Goal: Check status: Check status

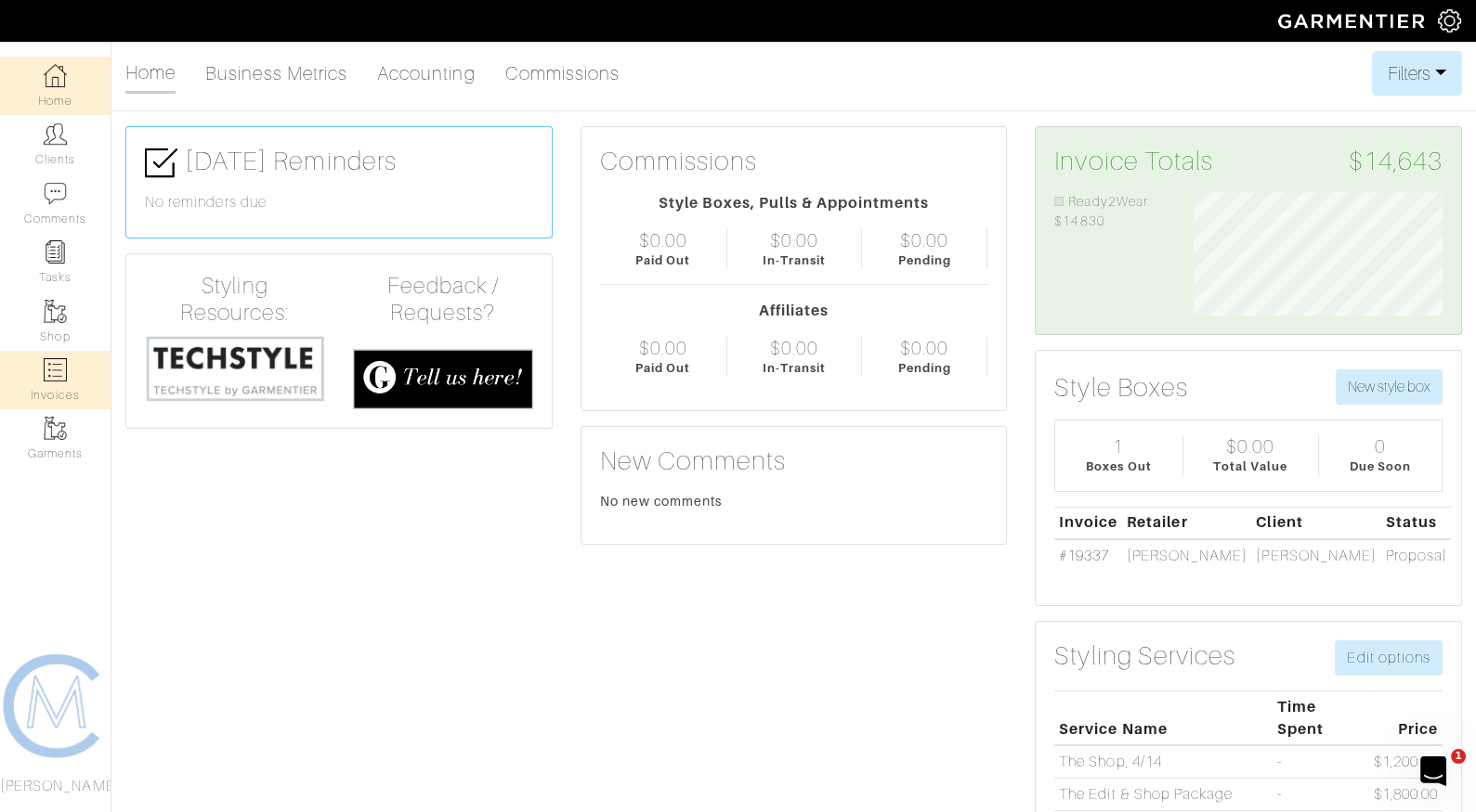
scroll to position [124, 277]
click at [83, 378] on link "Invoices" at bounding box center [55, 380] width 110 height 58
select select
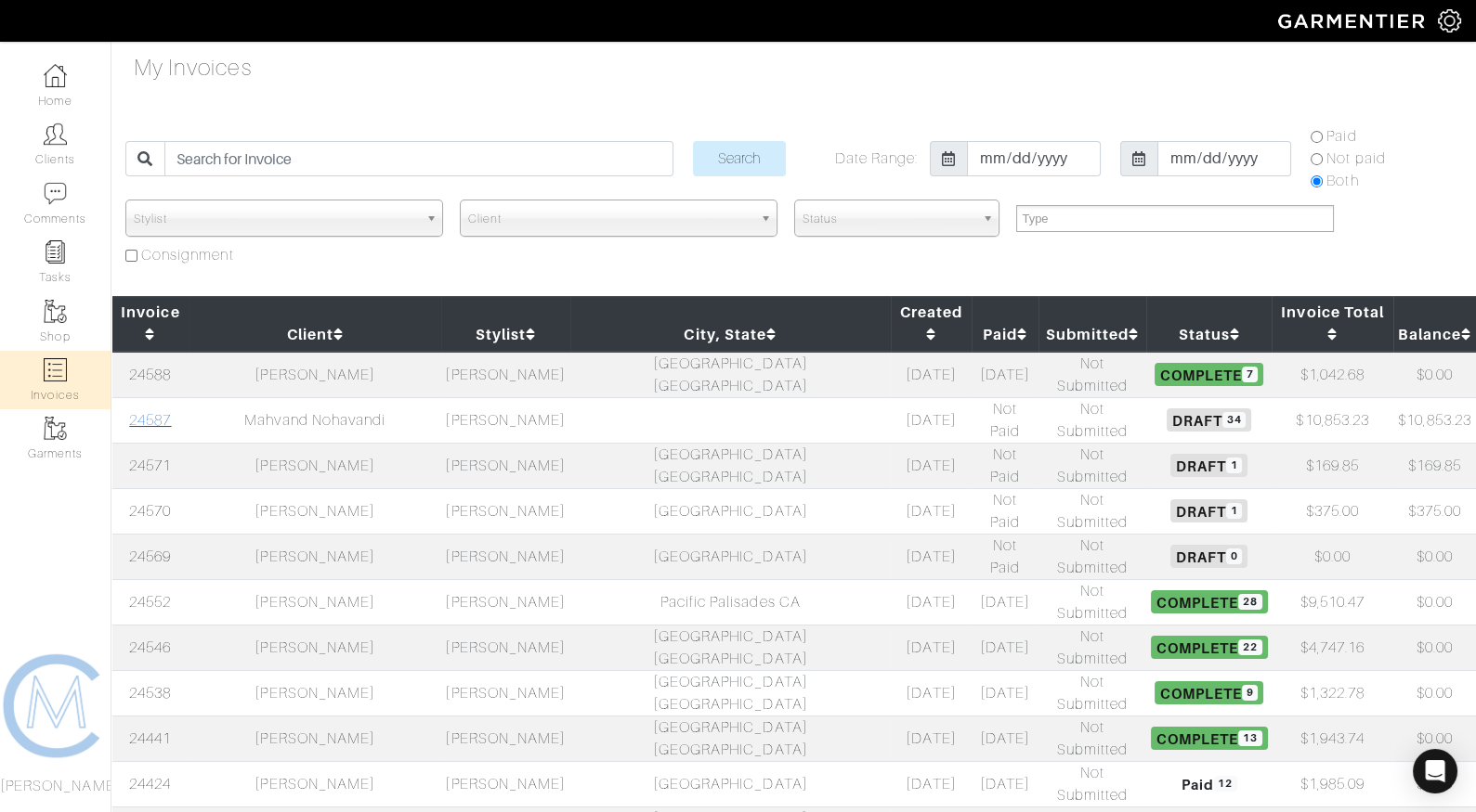
click at [140, 412] on link "24587" at bounding box center [150, 421] width 42 height 17
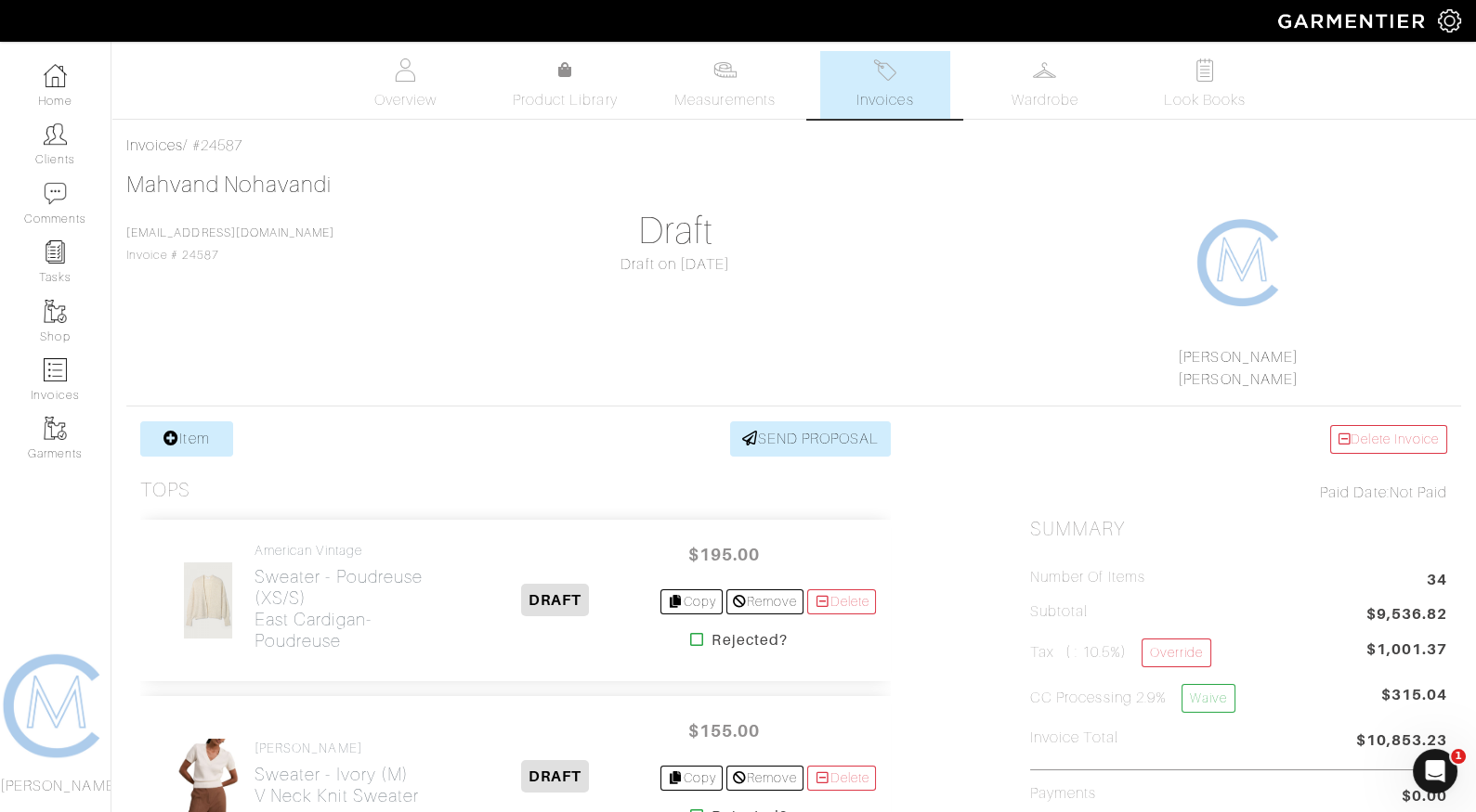
scroll to position [170, 0]
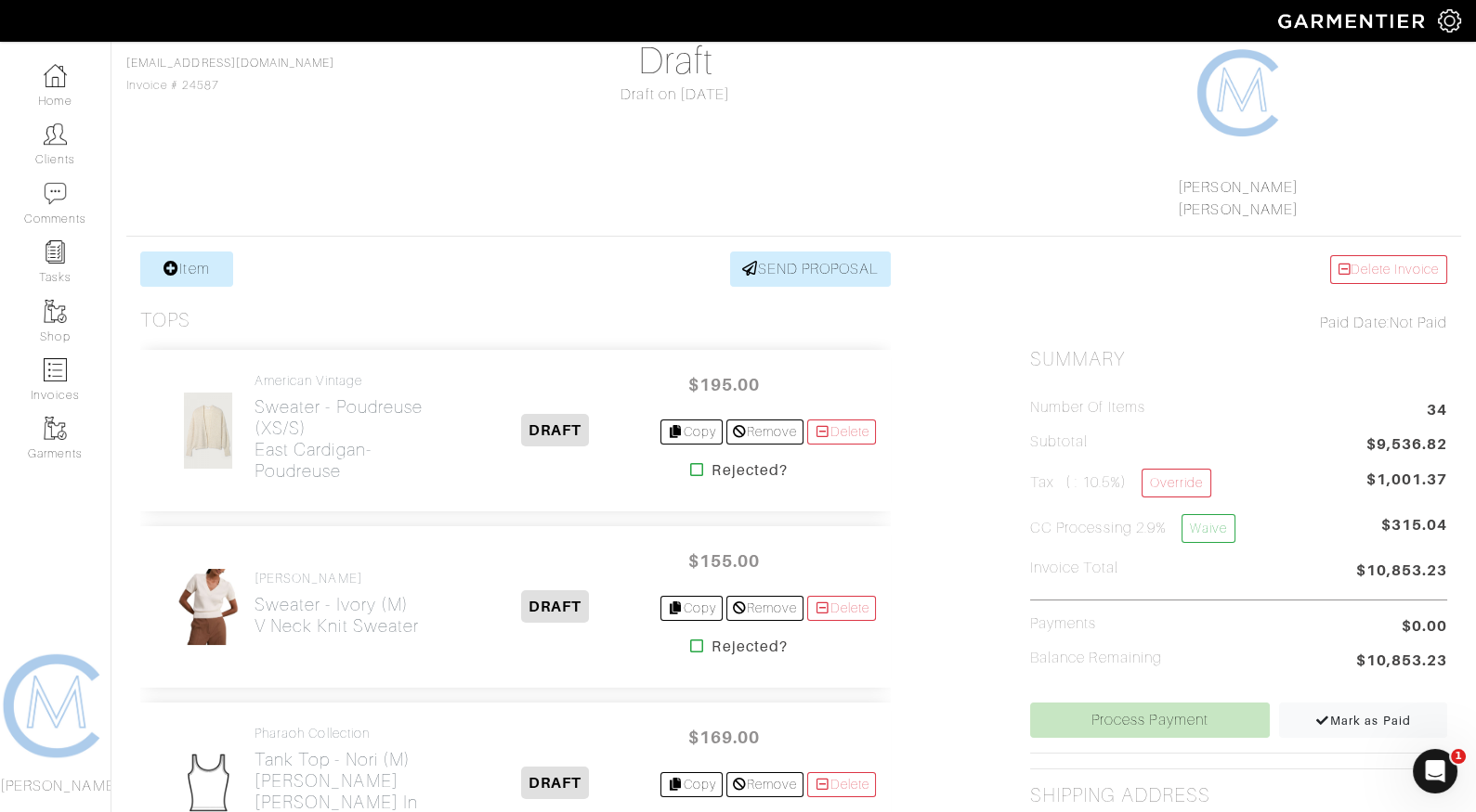
click at [690, 466] on icon at bounding box center [697, 470] width 14 height 15
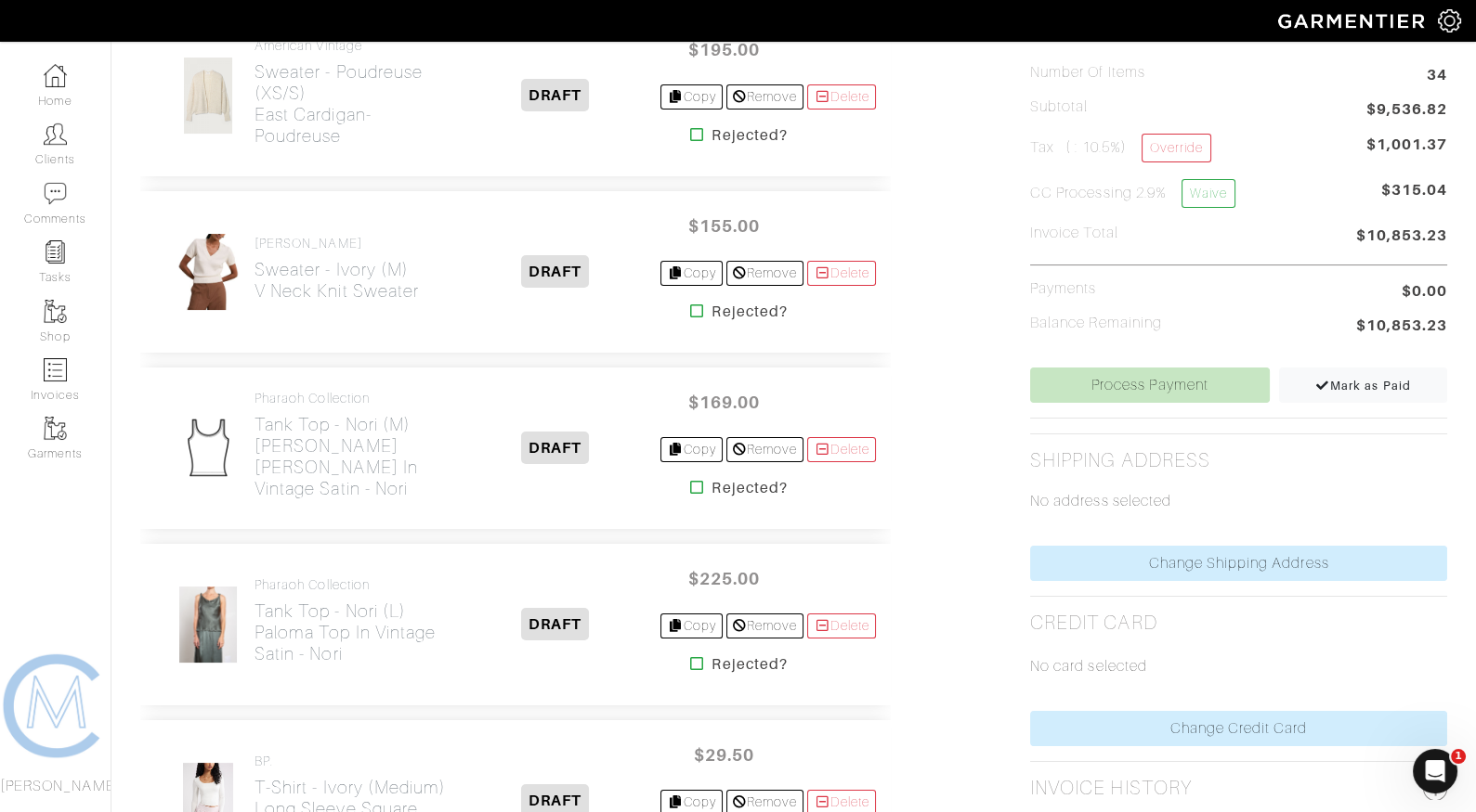
scroll to position [517, 0]
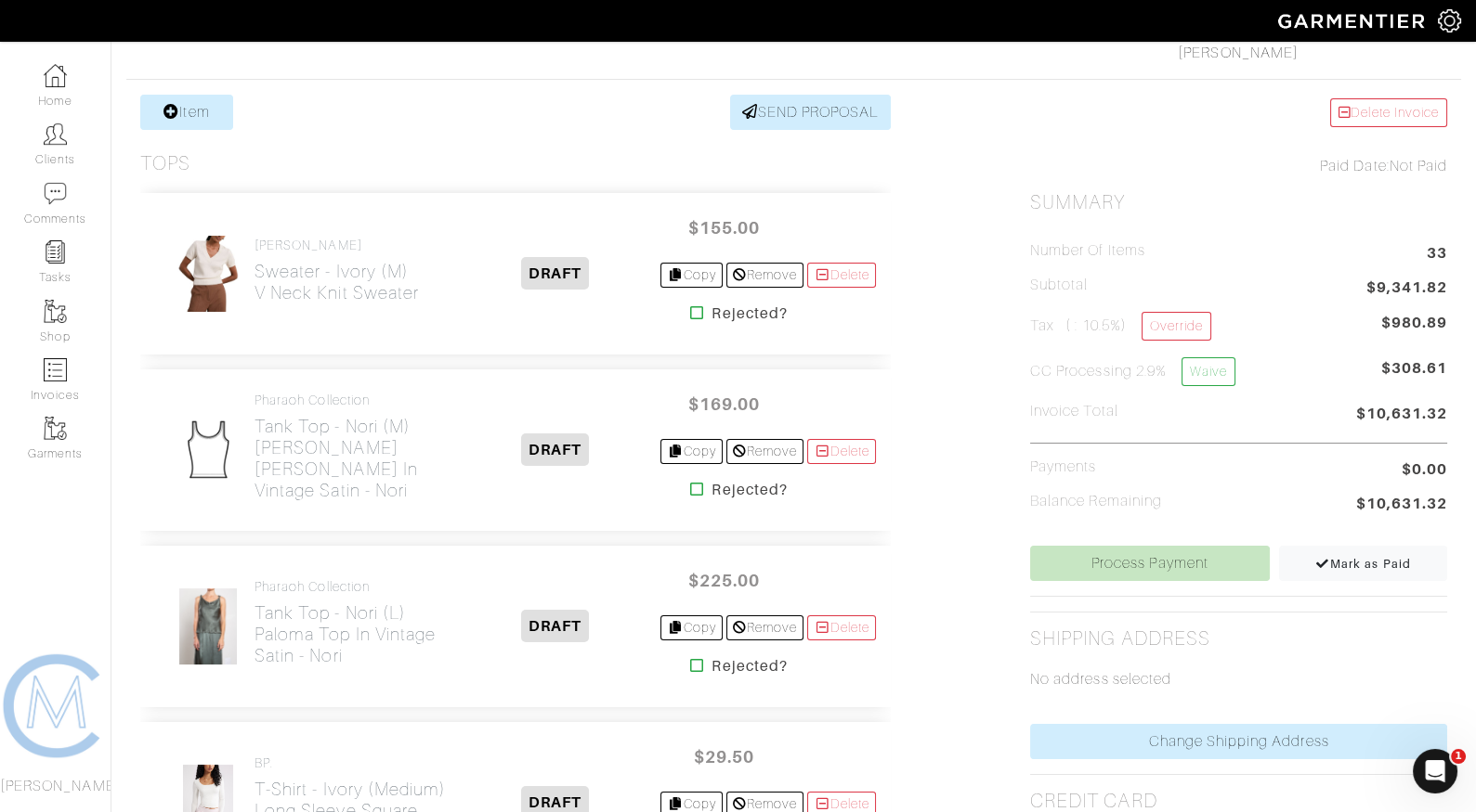
click at [691, 483] on icon at bounding box center [697, 489] width 14 height 15
click at [690, 661] on icon at bounding box center [697, 666] width 14 height 15
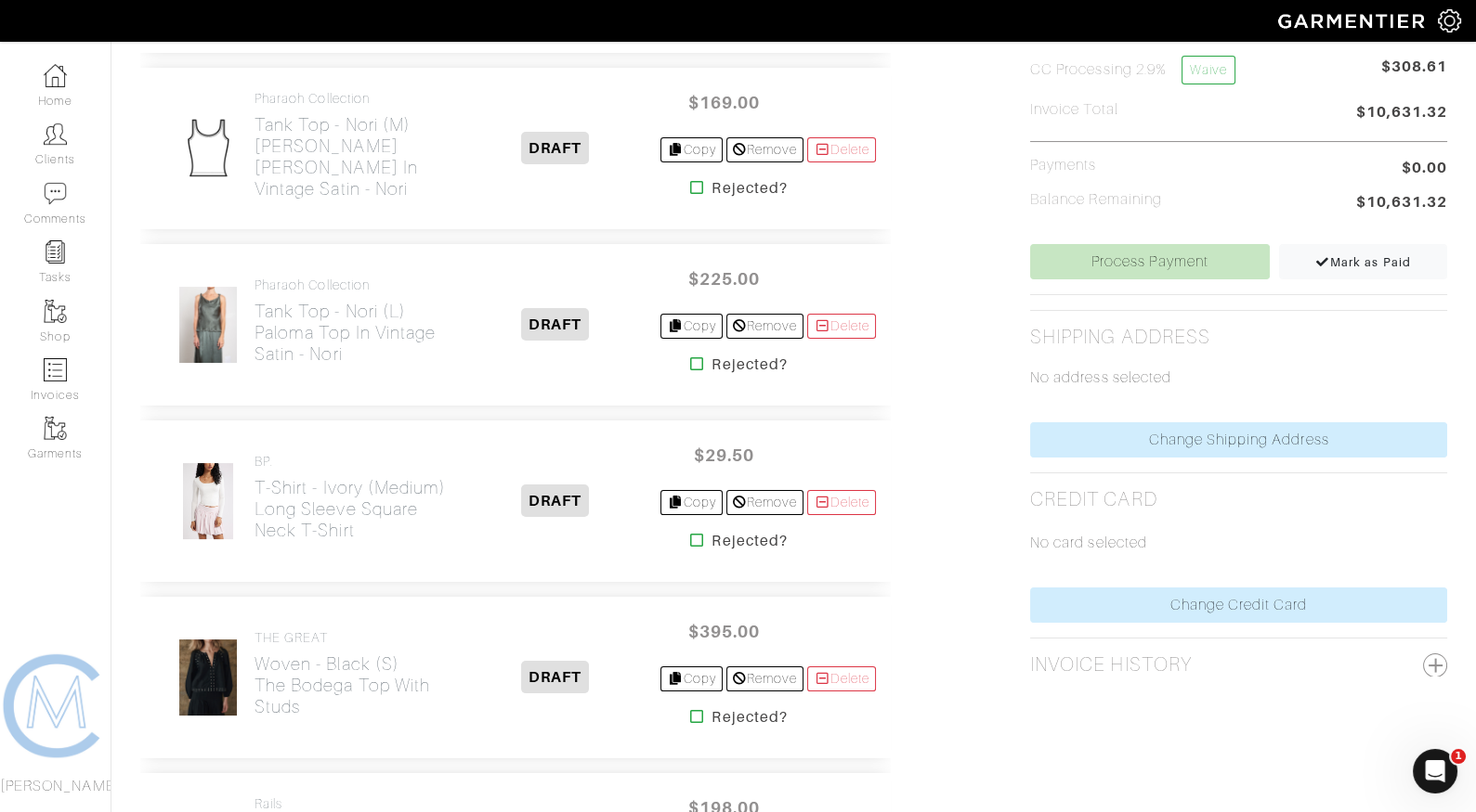
scroll to position [632, 0]
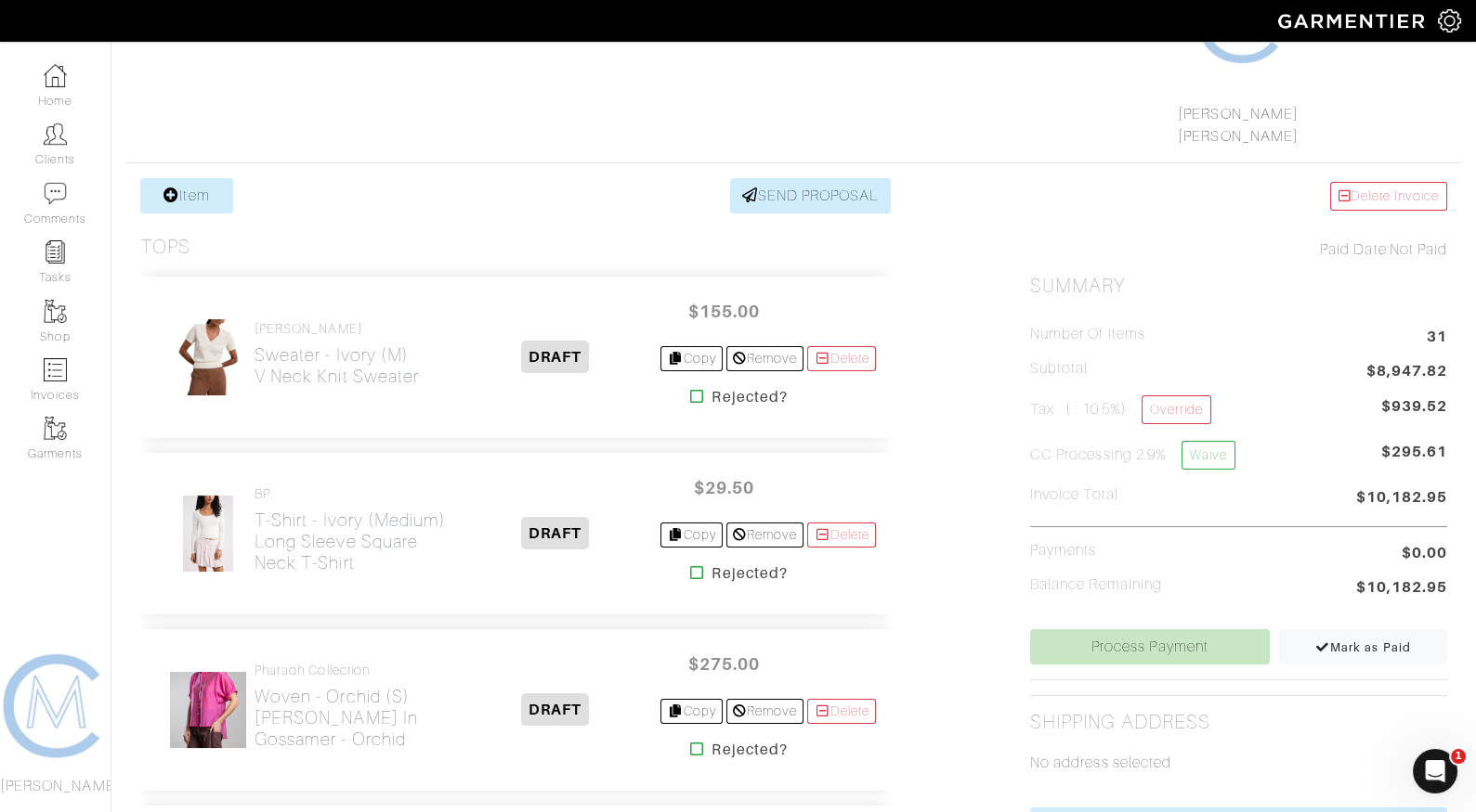
scroll to position [321, 0]
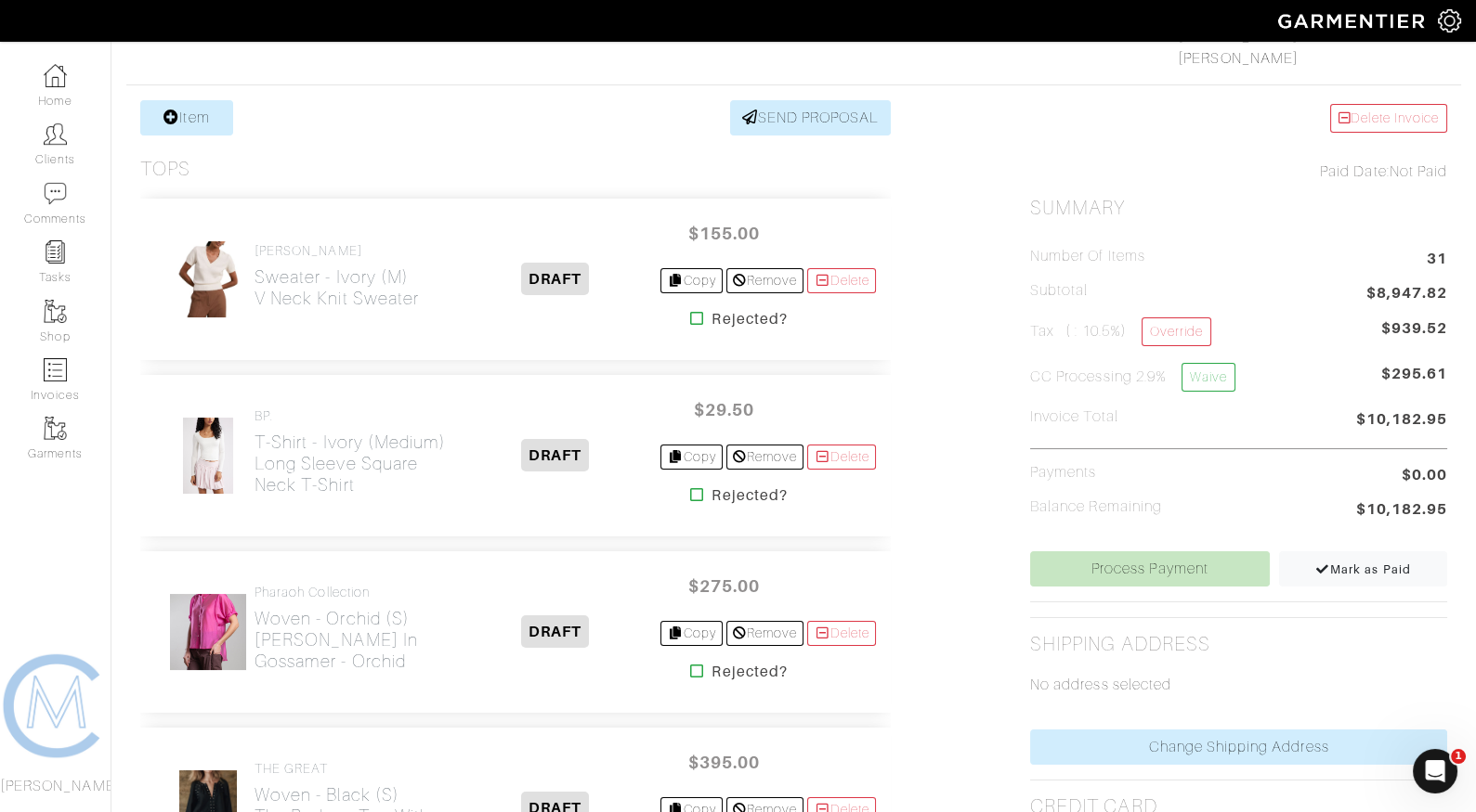
click at [690, 490] on icon at bounding box center [697, 495] width 14 height 15
click at [690, 668] on icon at bounding box center [697, 671] width 14 height 15
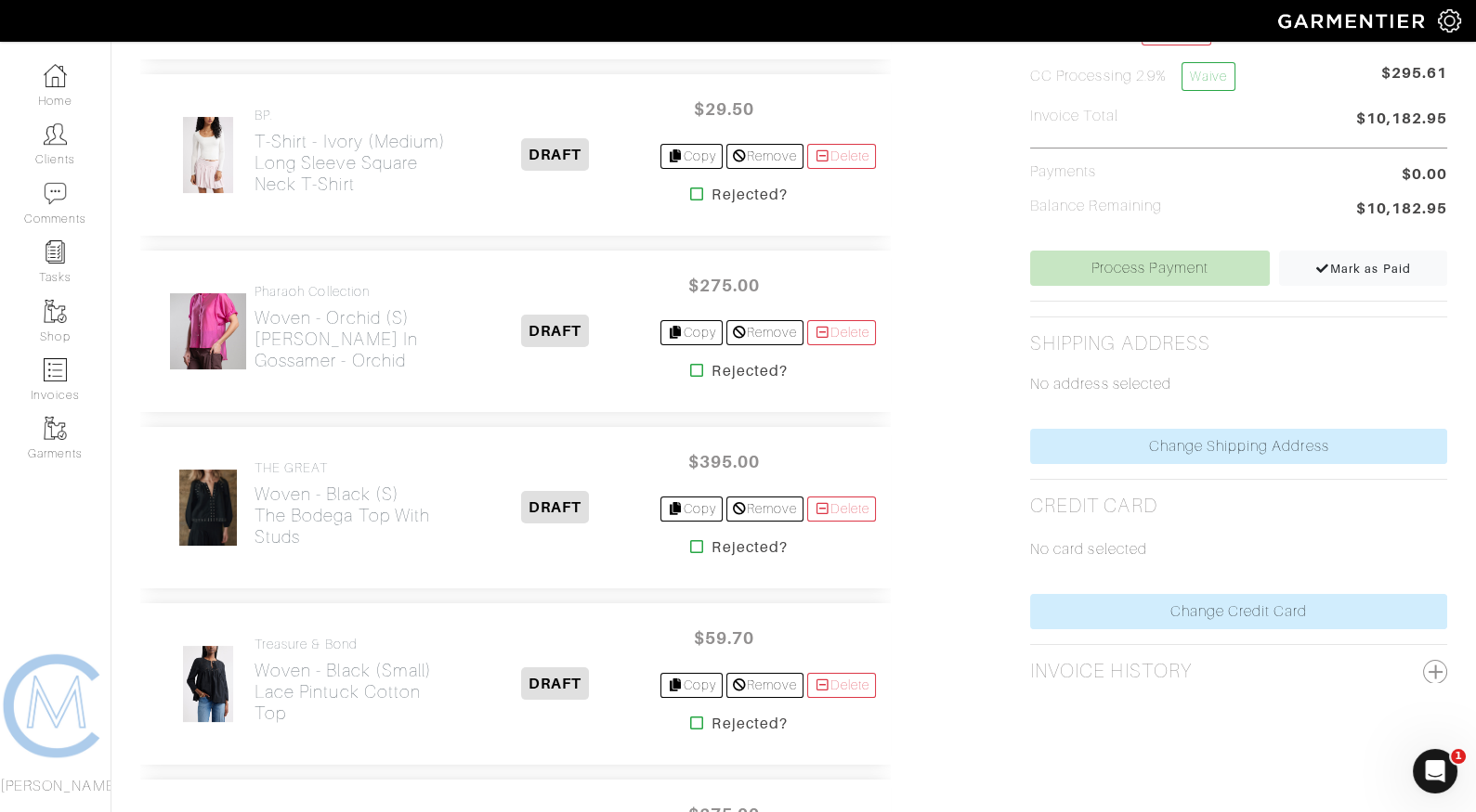
scroll to position [642, 0]
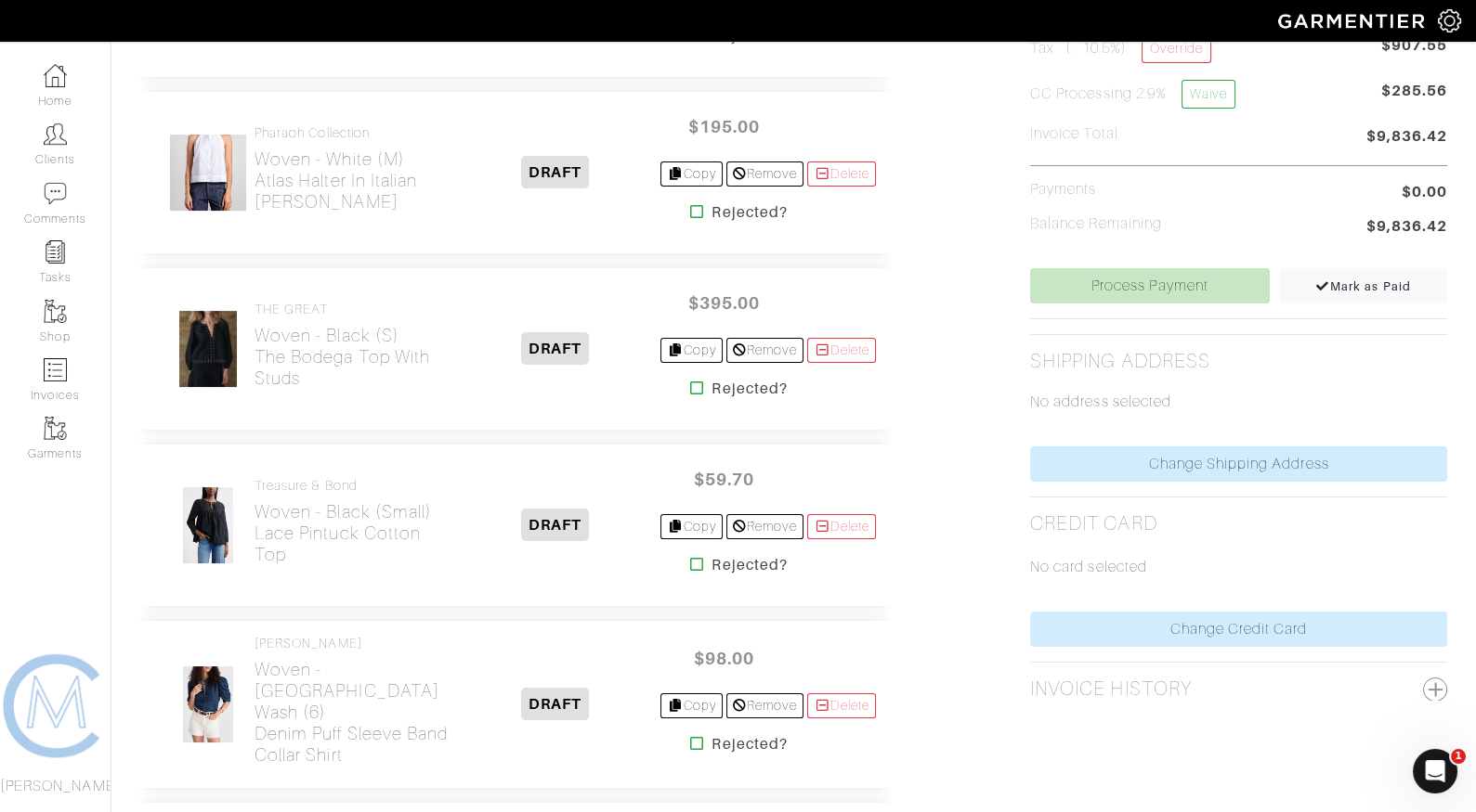
click at [690, 564] on icon at bounding box center [697, 564] width 14 height 15
click at [690, 382] on icon at bounding box center [697, 388] width 14 height 15
click at [690, 737] on icon at bounding box center [697, 744] width 14 height 15
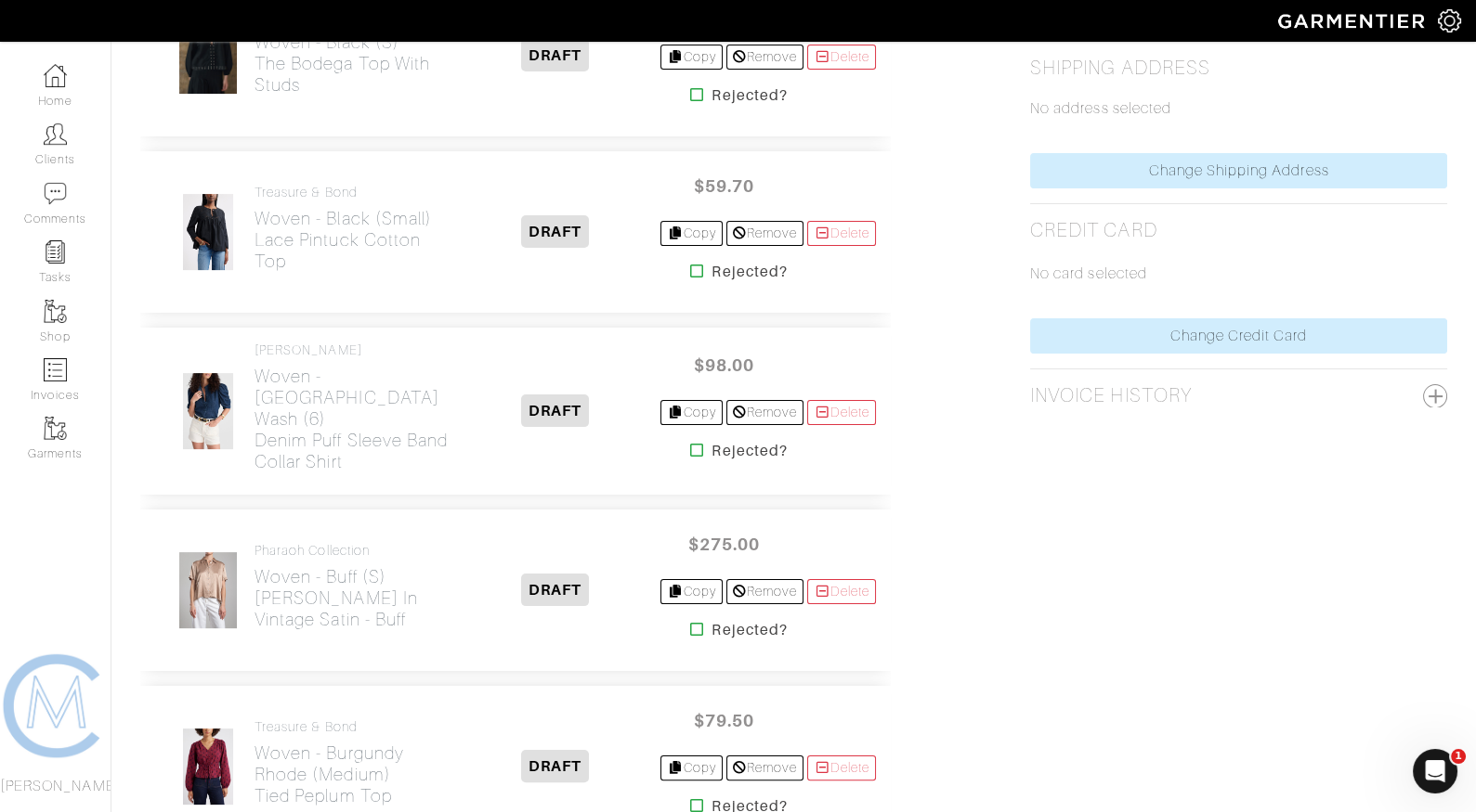
scroll to position [903, 0]
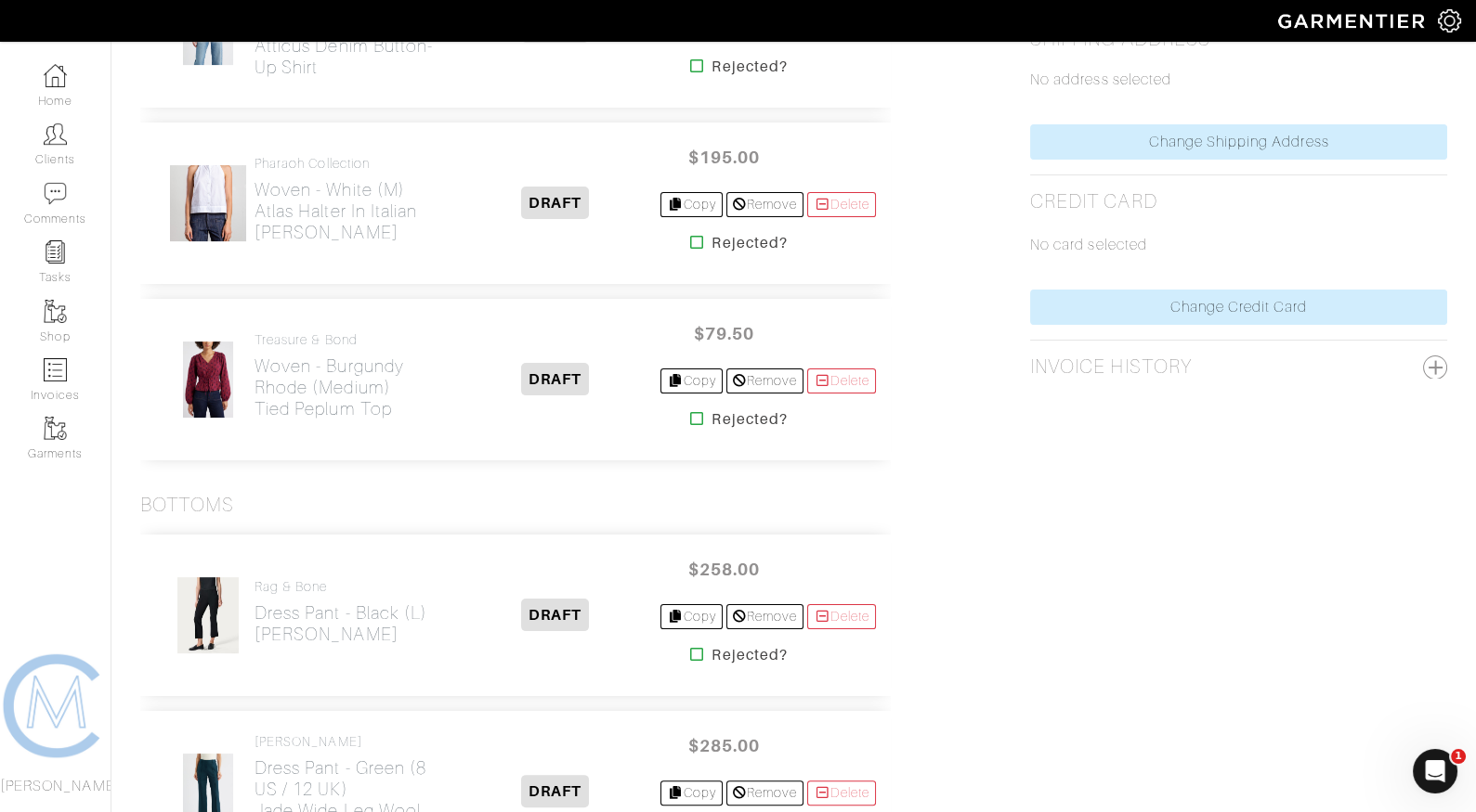
click at [690, 235] on icon at bounding box center [697, 243] width 14 height 15
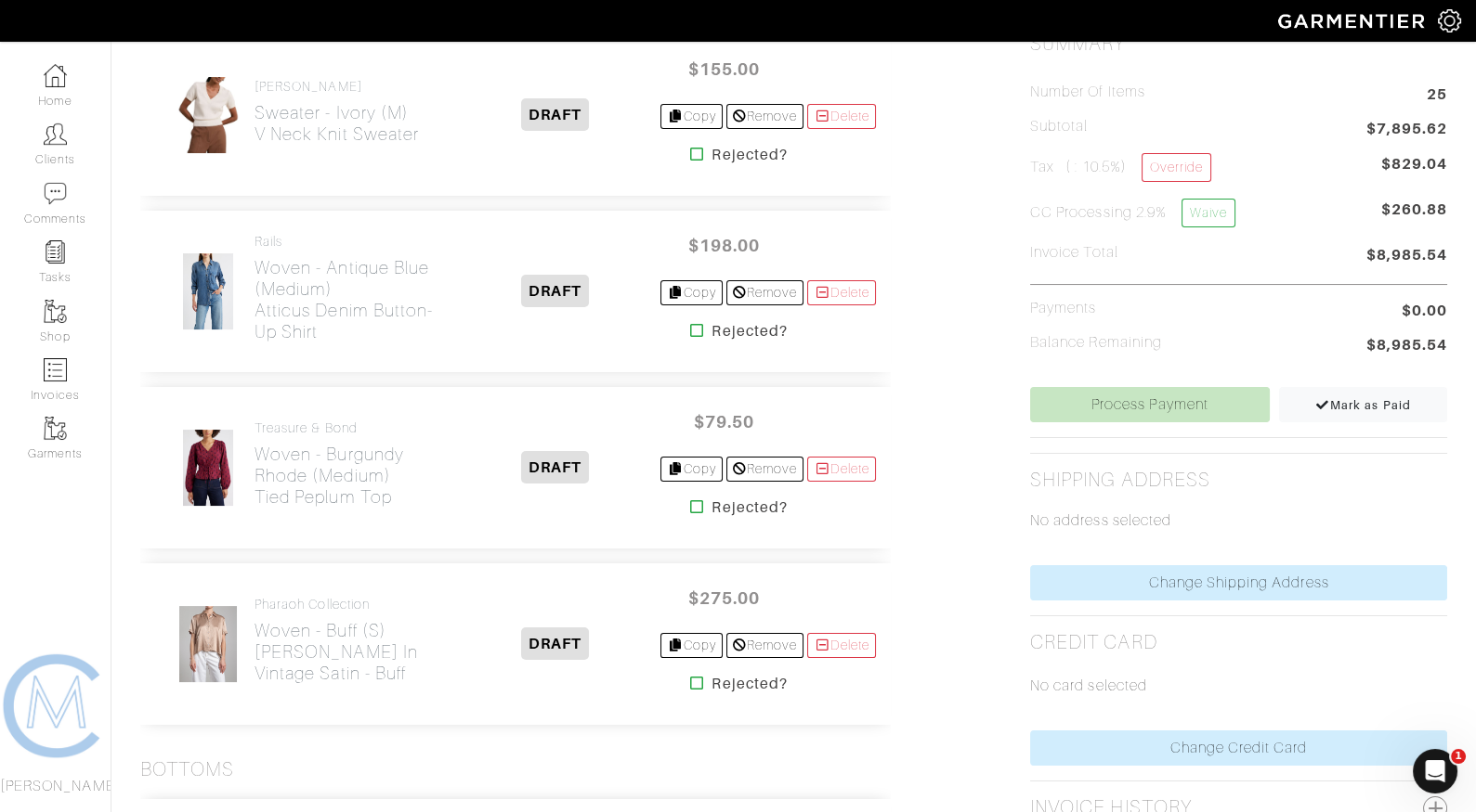
scroll to position [489, 0]
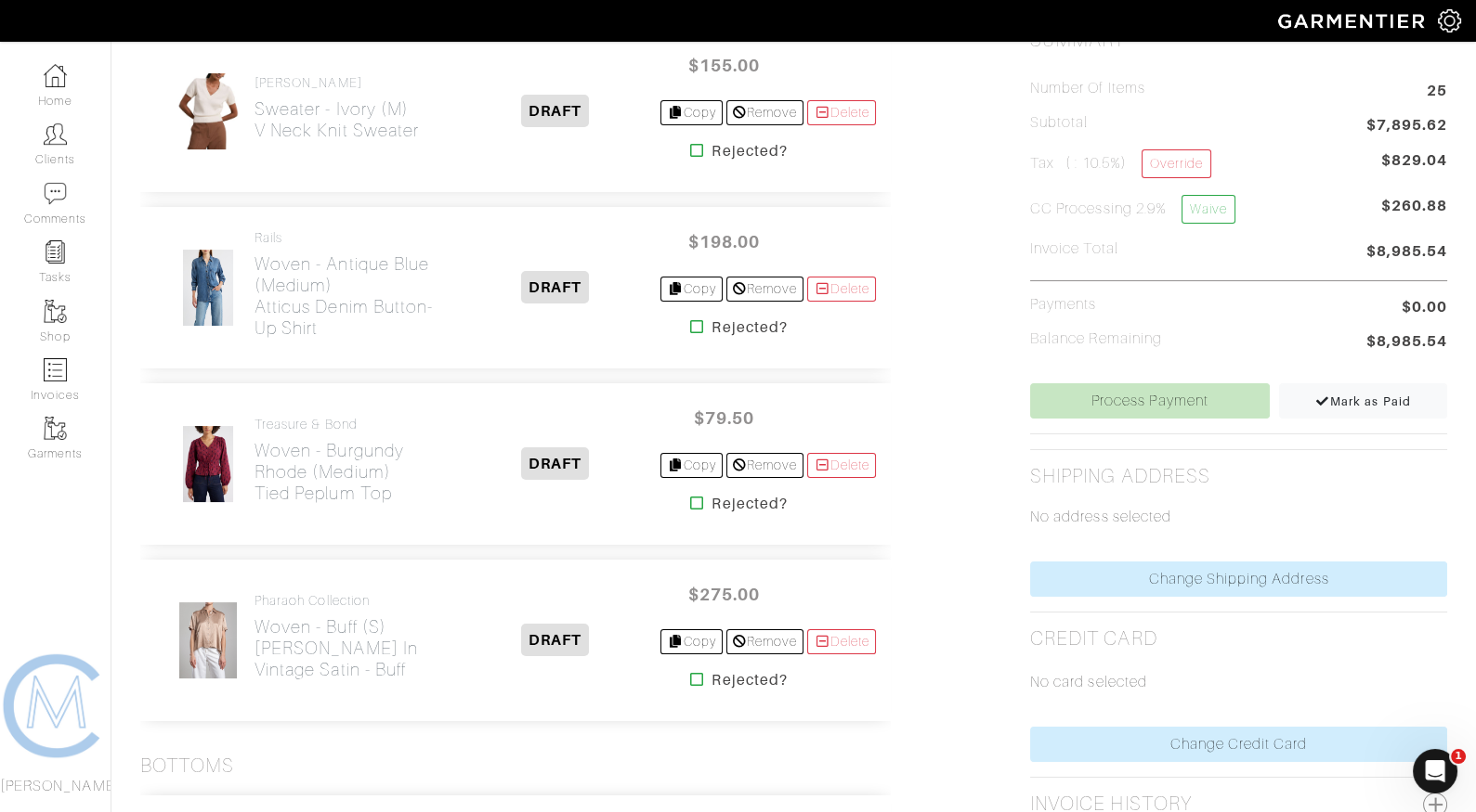
click at [690, 325] on icon at bounding box center [697, 327] width 14 height 15
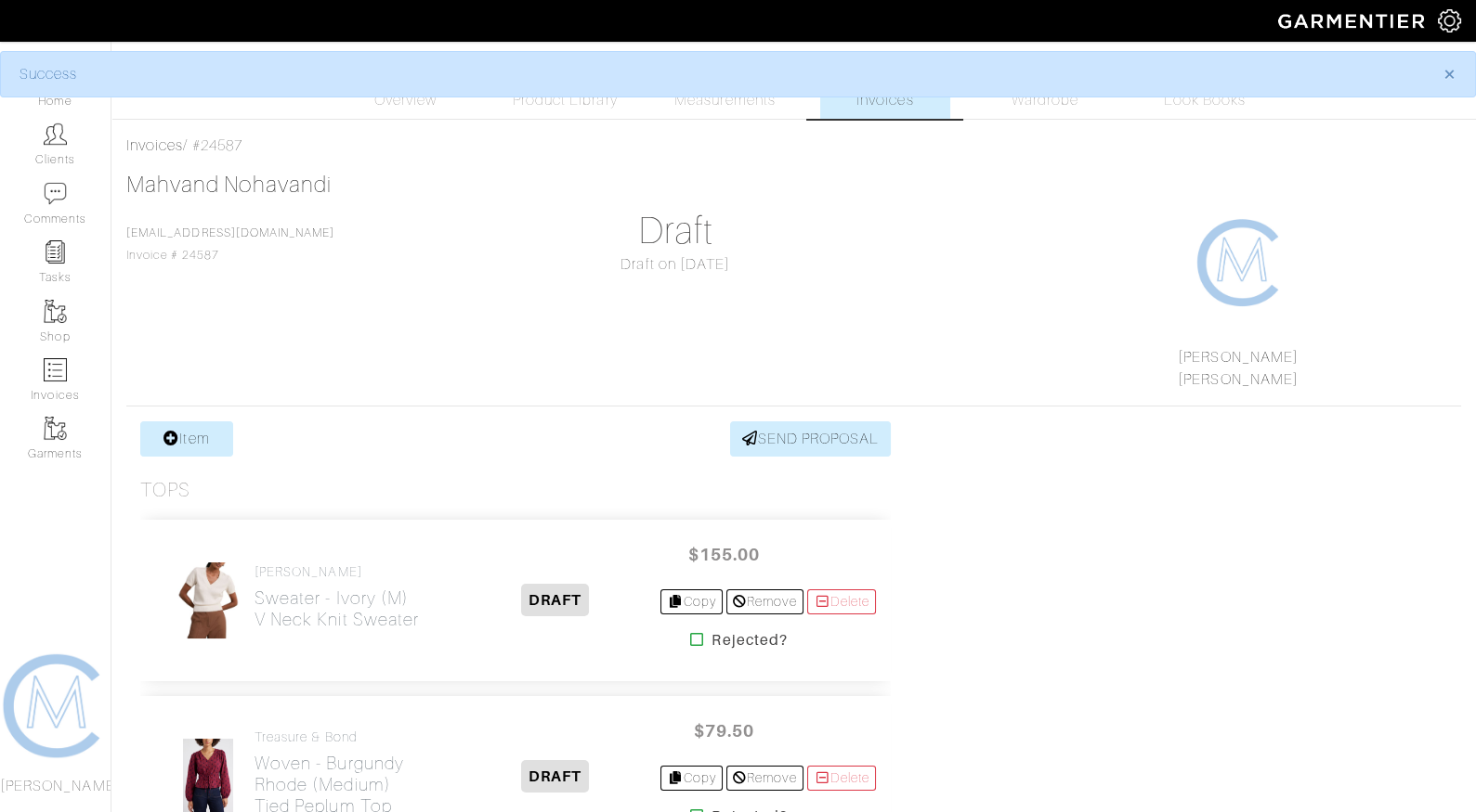
click at [688, 502] on div "[PERSON_NAME] Sweater - Ivory (M) V Neck Knit Sweater DRAFT $155.00 Copy Remove…" at bounding box center [515, 784] width 750 height 566
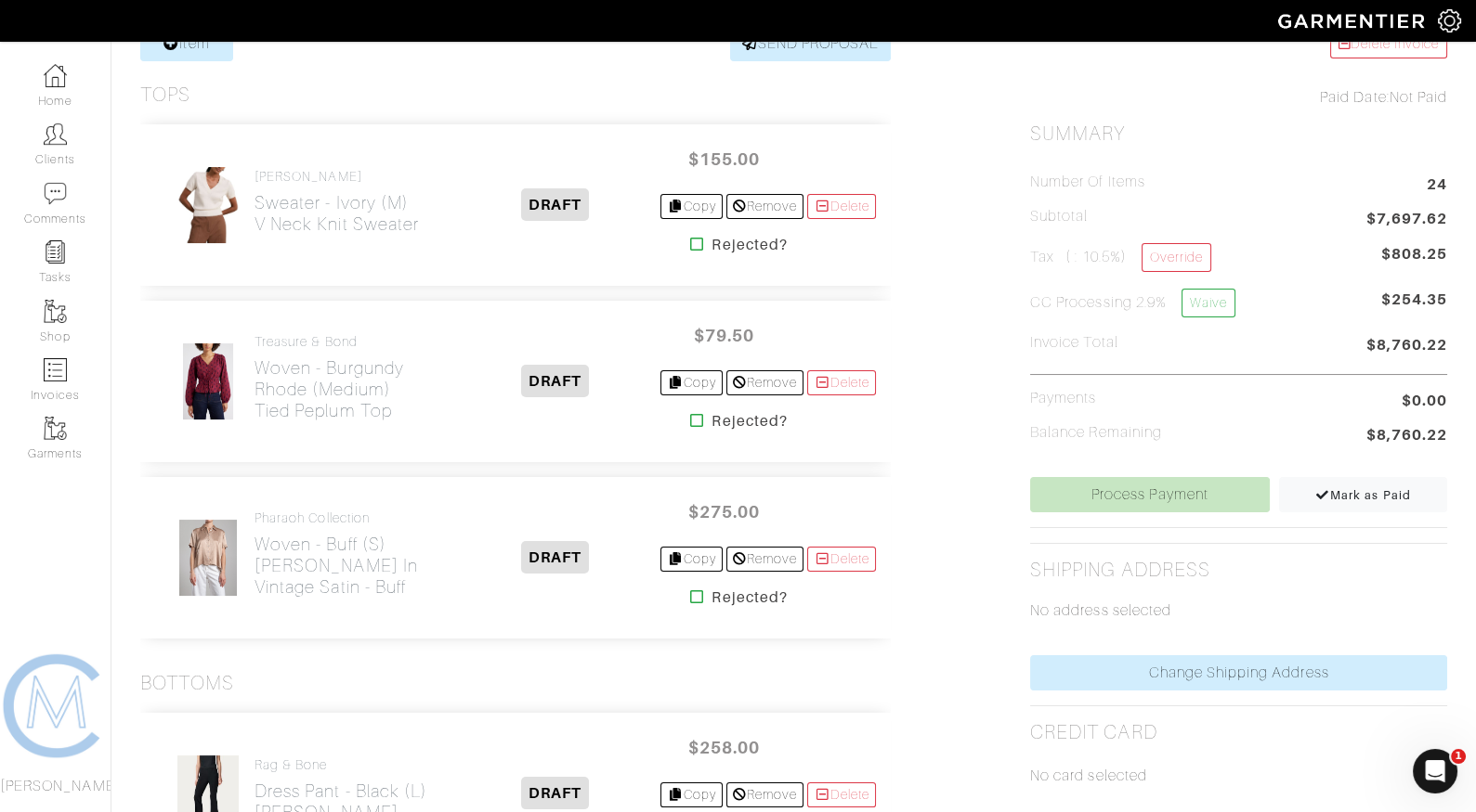
scroll to position [397, 0]
click at [690, 414] on icon at bounding box center [697, 419] width 14 height 15
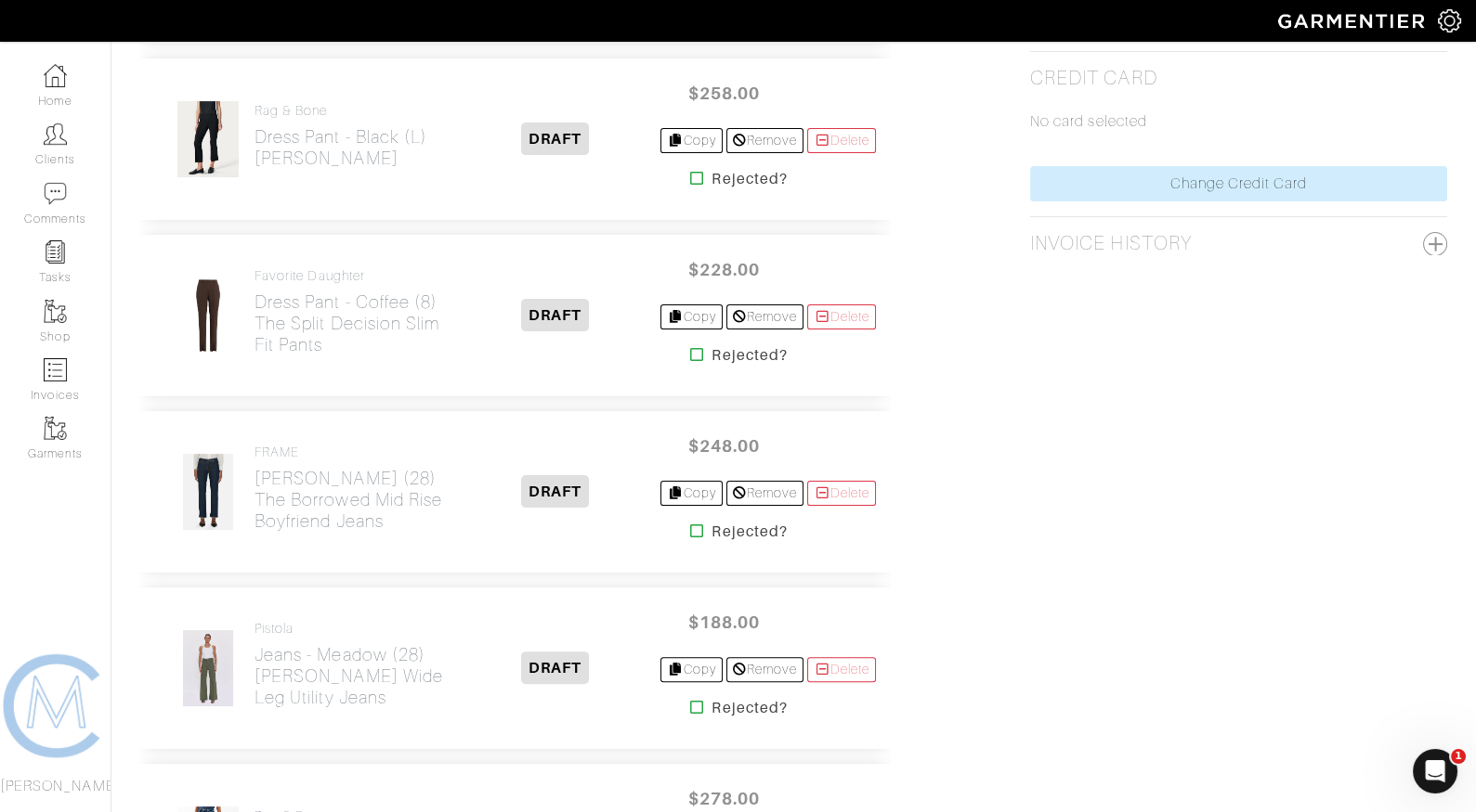
scroll to position [1064, 0]
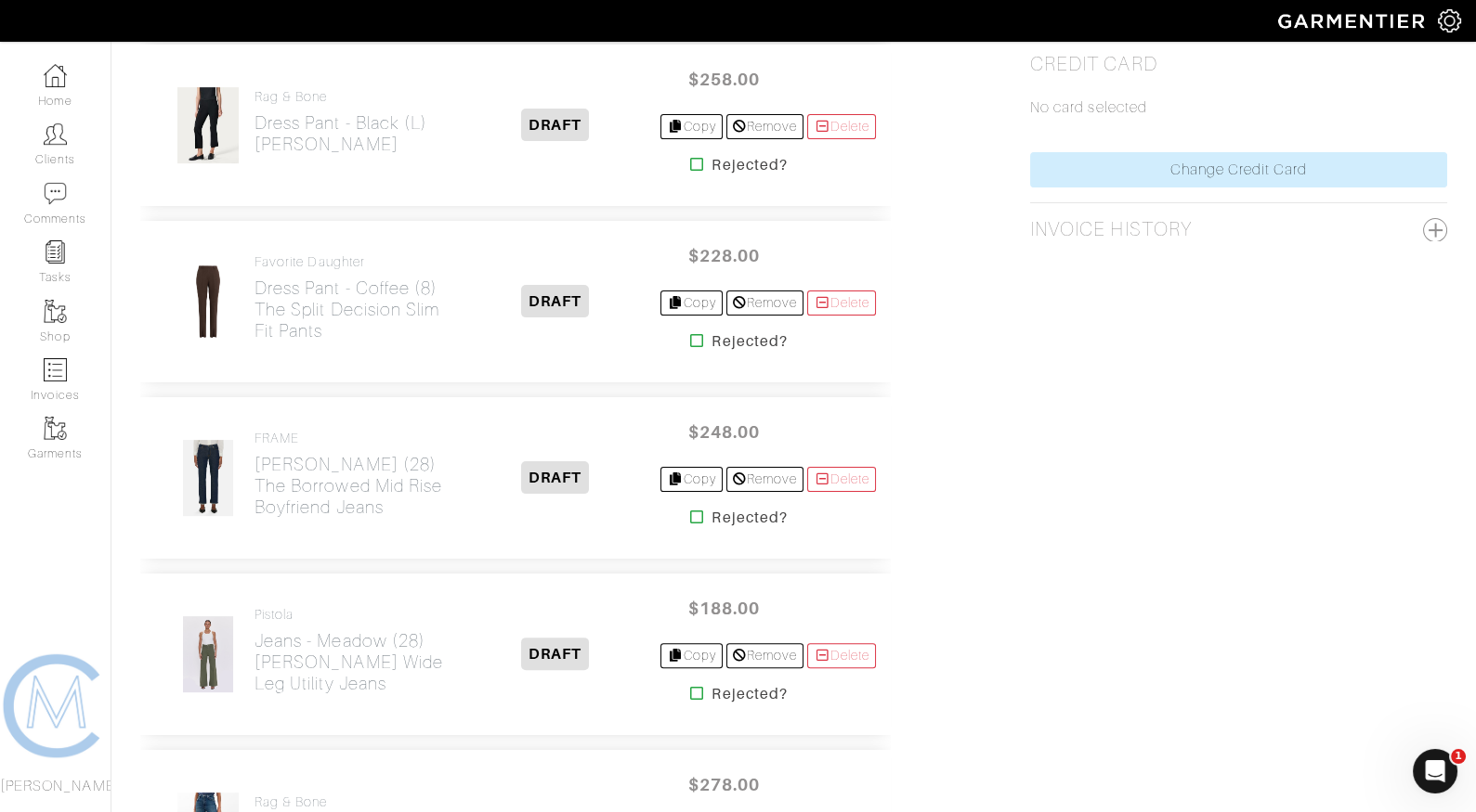
click at [690, 336] on icon at bounding box center [697, 341] width 14 height 15
click at [690, 511] on icon at bounding box center [697, 518] width 14 height 15
click at [691, 689] on icon at bounding box center [697, 694] width 14 height 15
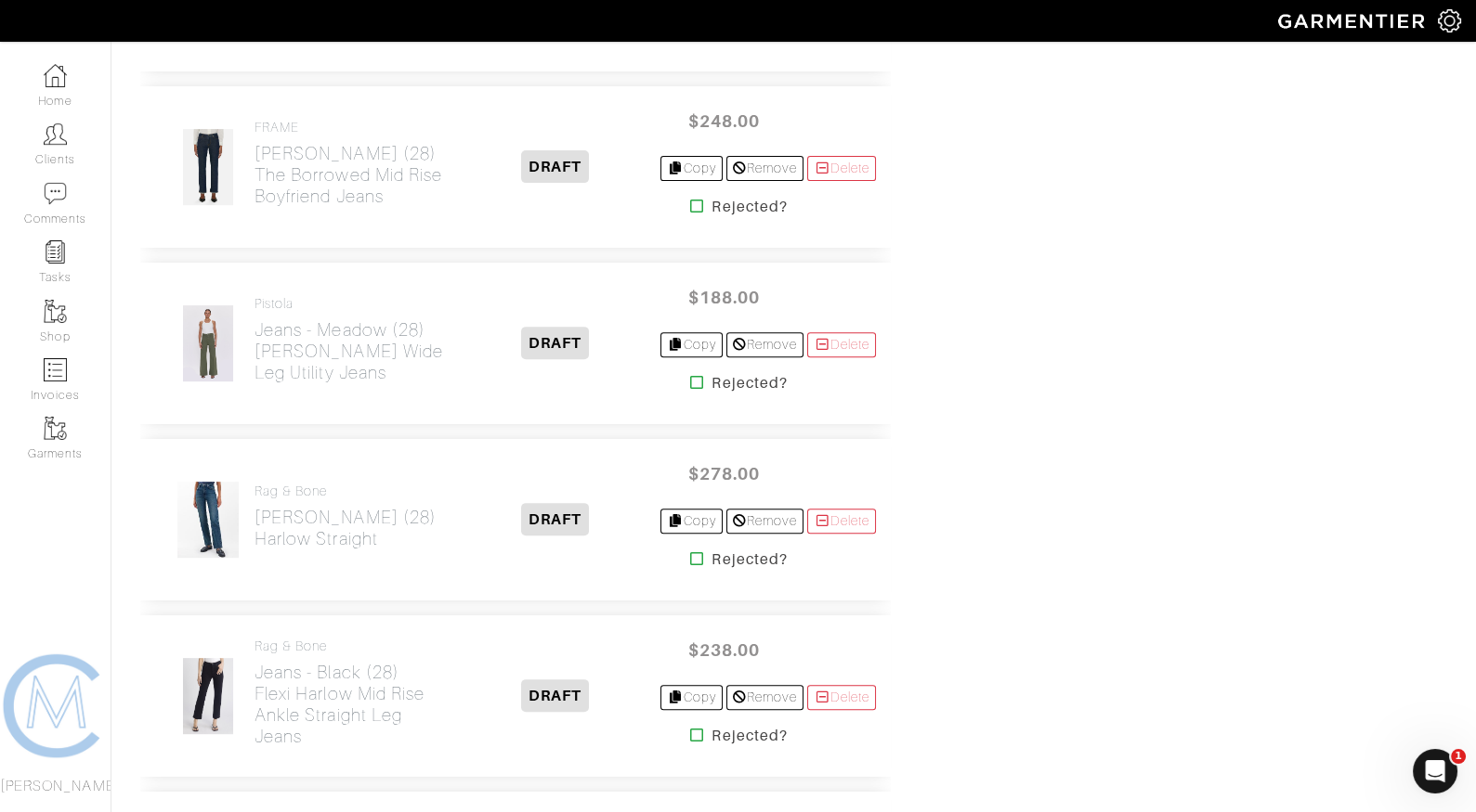
scroll to position [1378, 0]
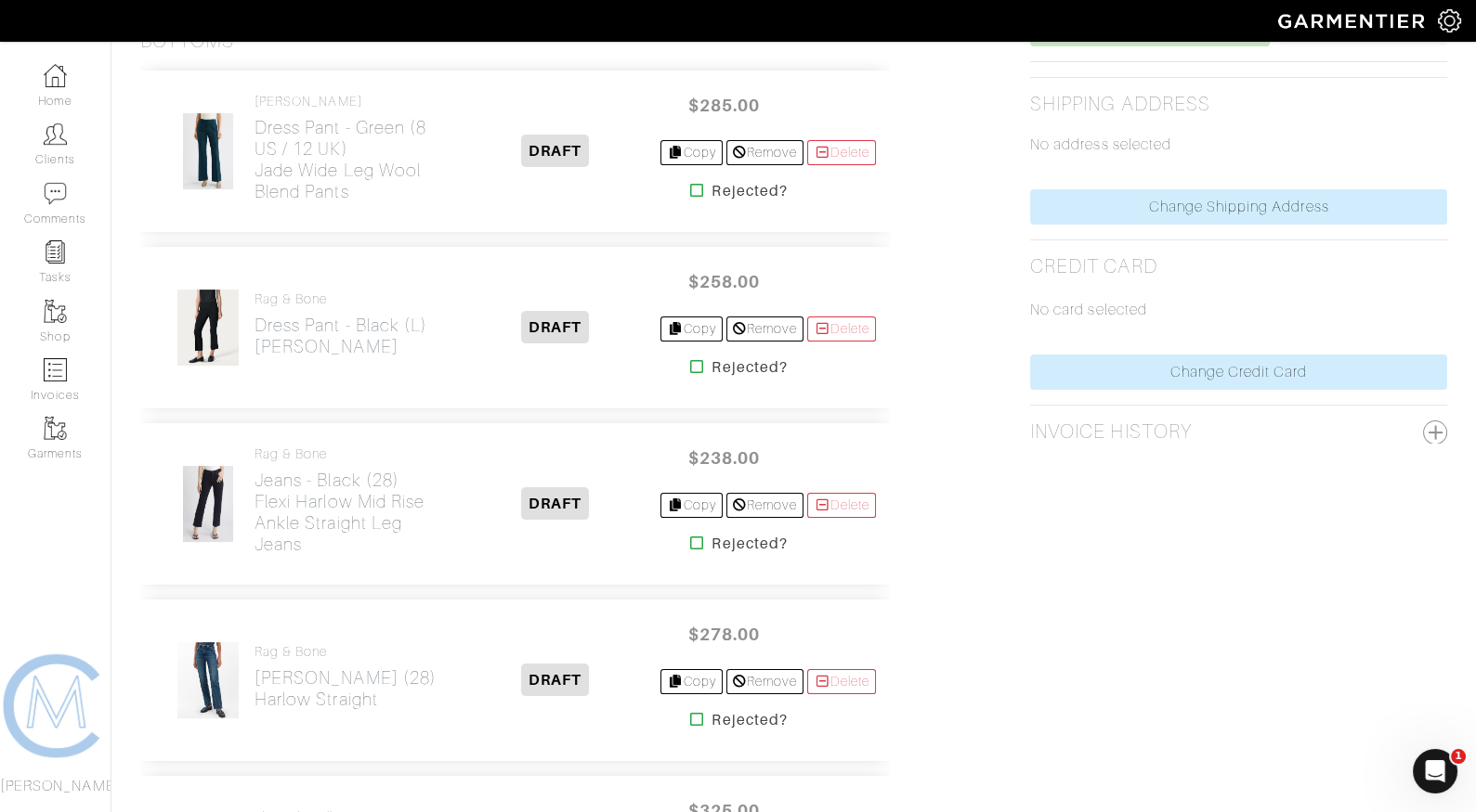
scroll to position [861, 0]
click at [690, 540] on icon at bounding box center [697, 545] width 14 height 15
click at [691, 713] on icon at bounding box center [697, 721] width 14 height 15
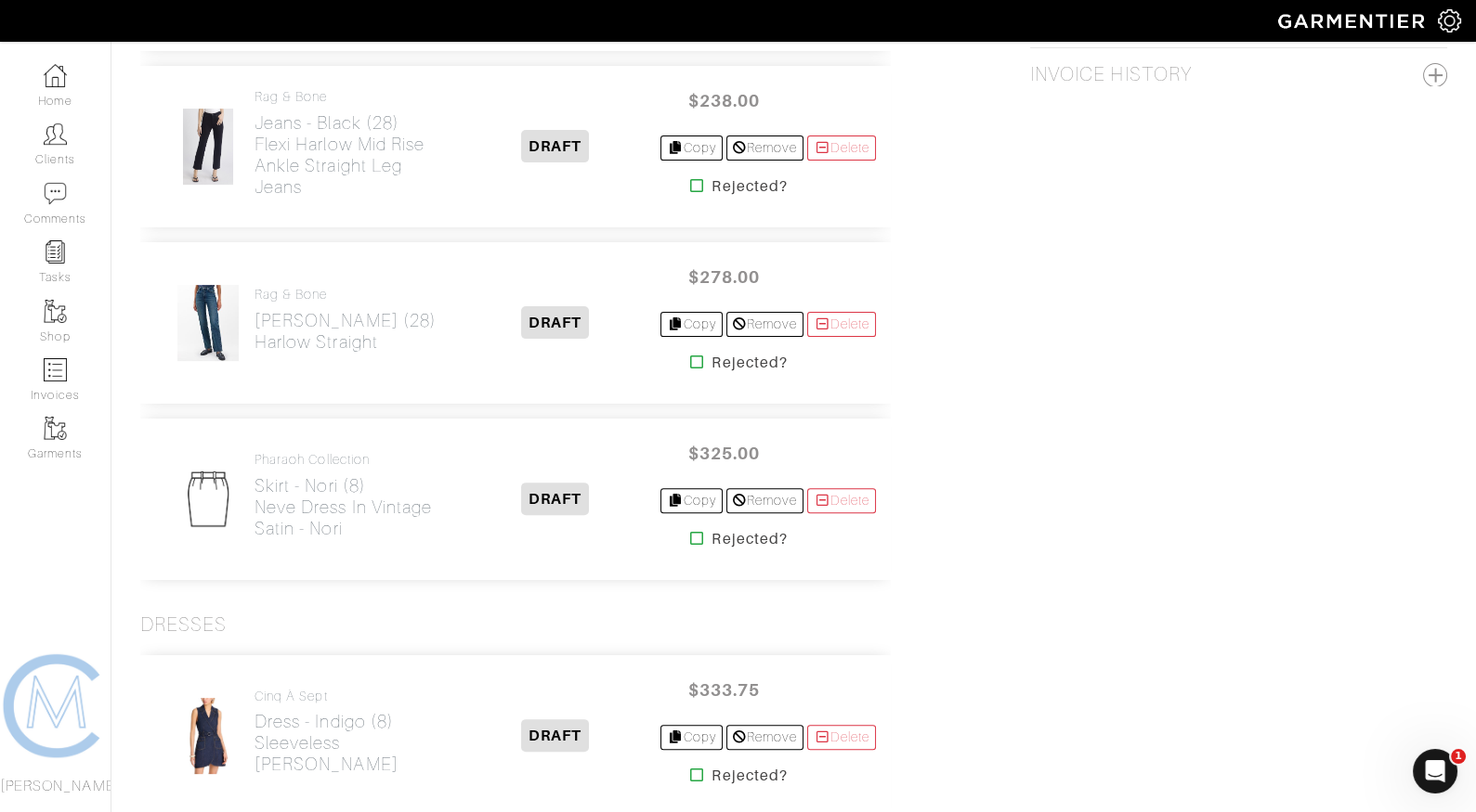
scroll to position [1218, 0]
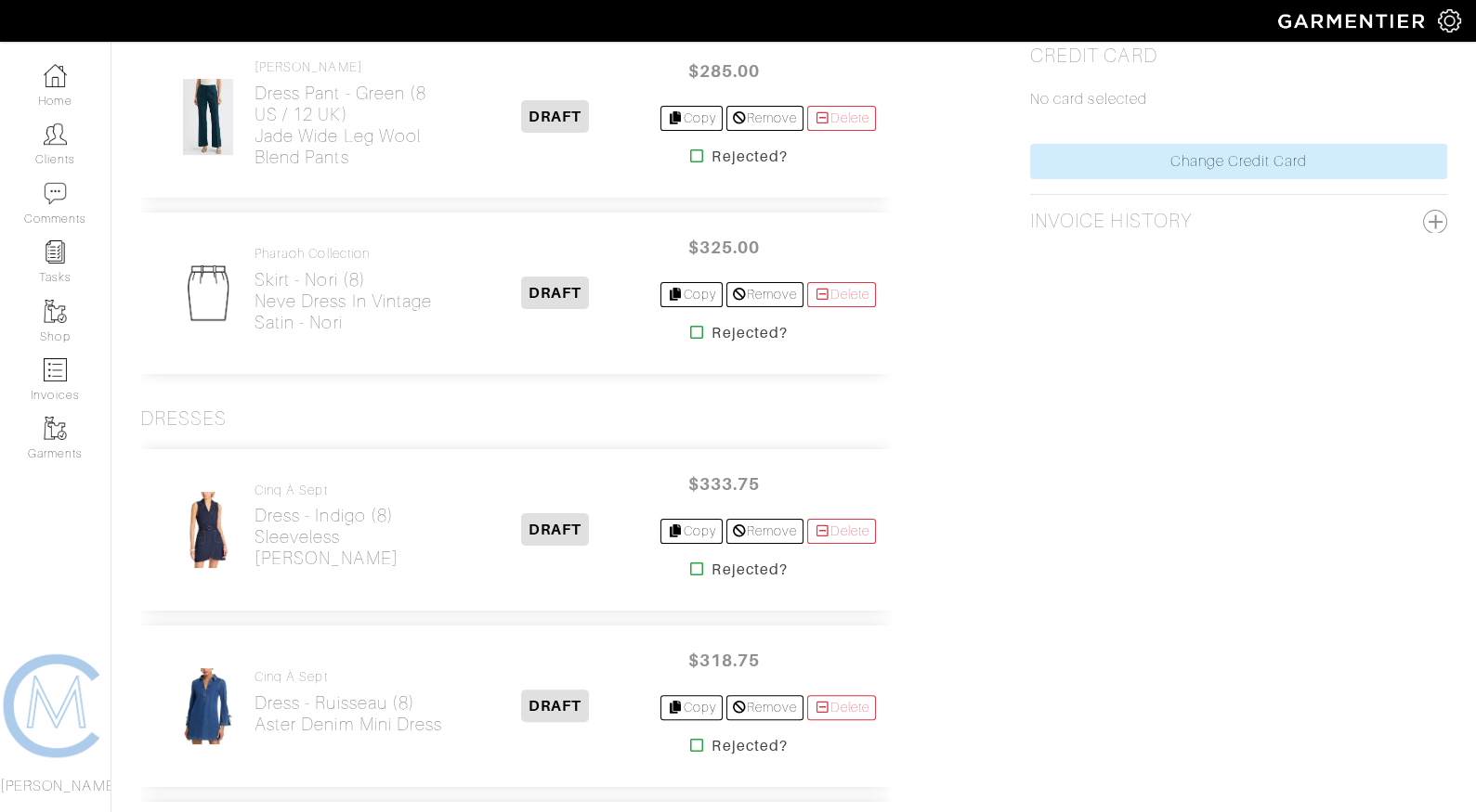
scroll to position [1344, 0]
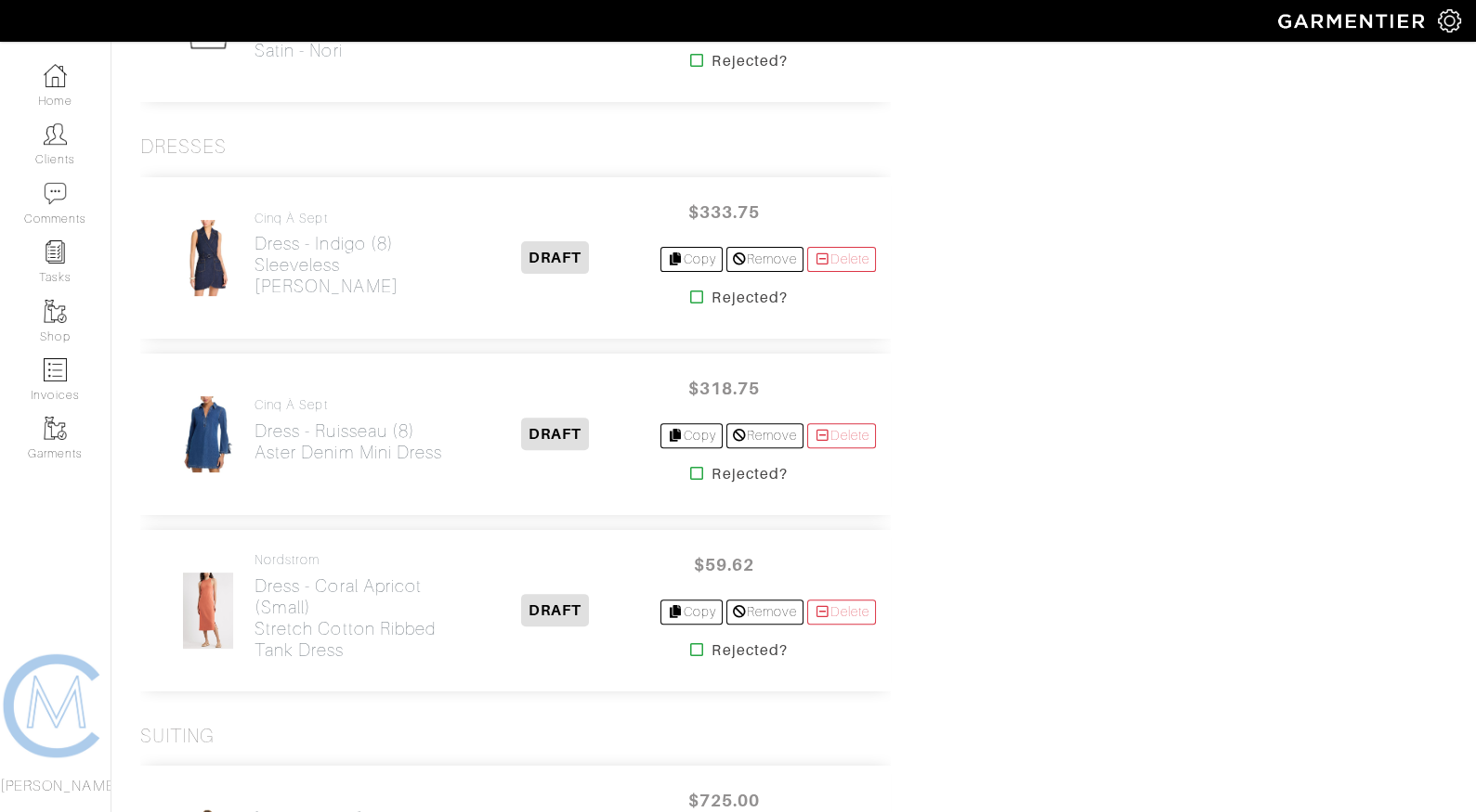
click at [690, 466] on icon at bounding box center [697, 474] width 14 height 15
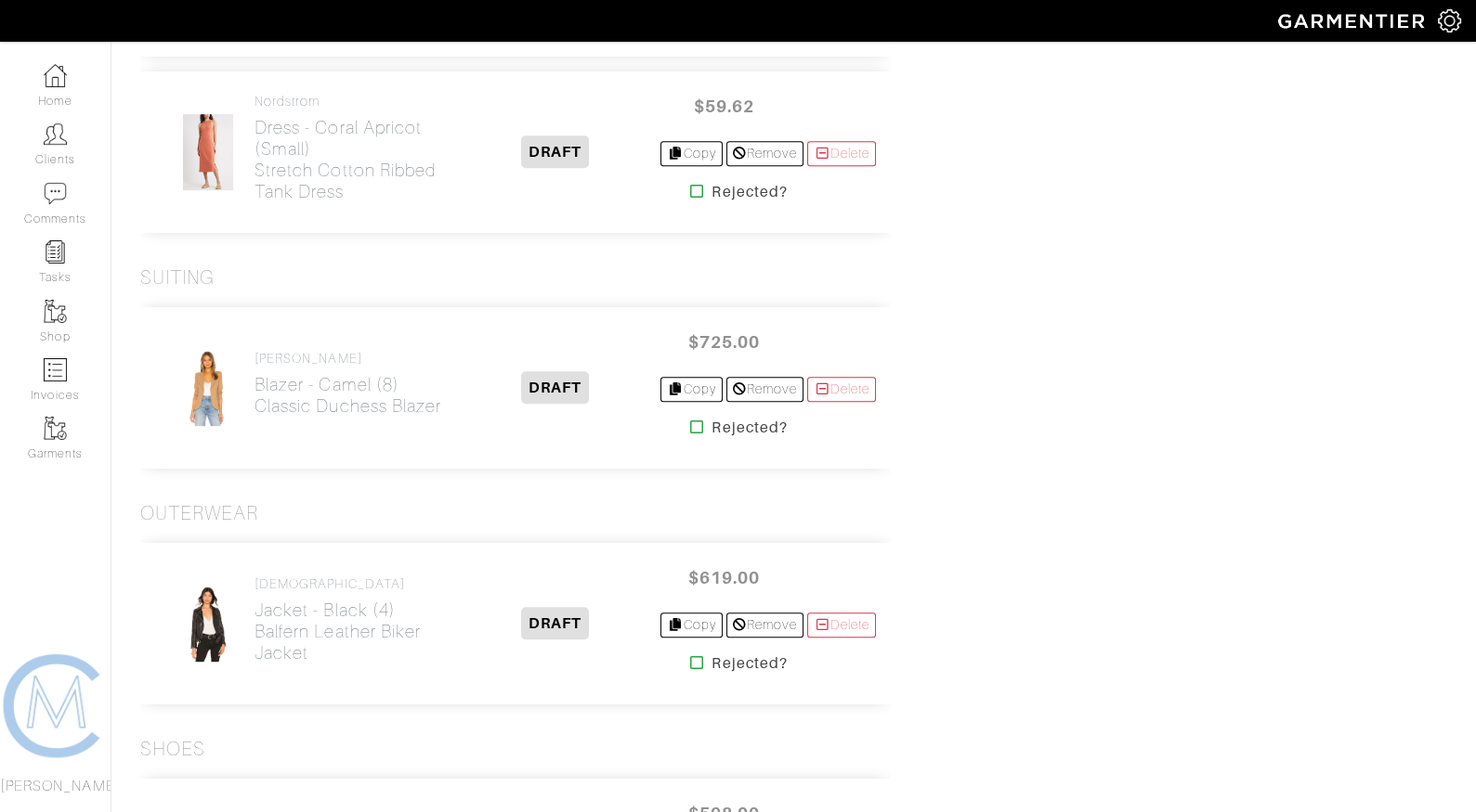
scroll to position [1805, 0]
click at [691, 418] on icon at bounding box center [697, 426] width 14 height 15
click at [692, 654] on icon at bounding box center [697, 662] width 14 height 15
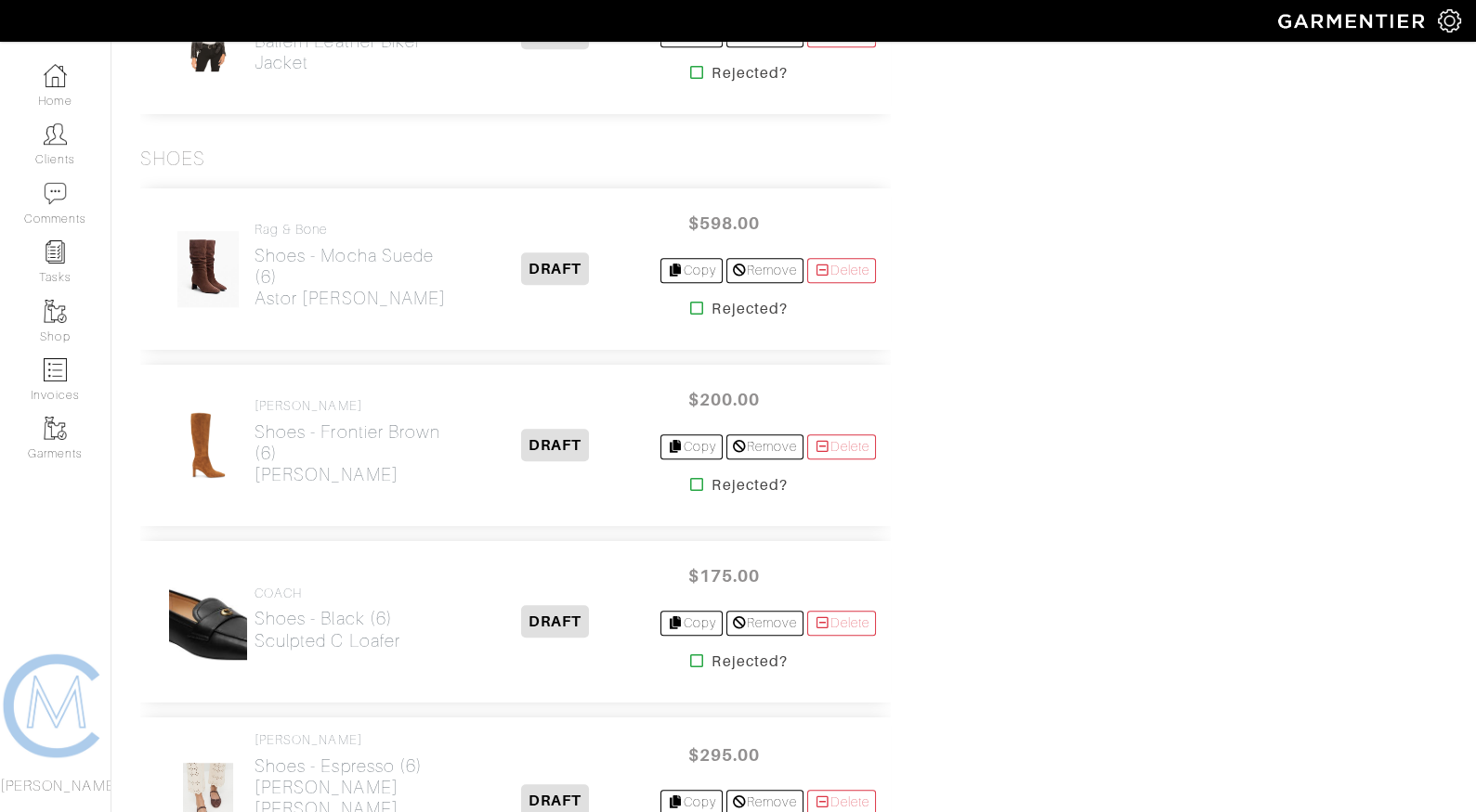
scroll to position [2446, 0]
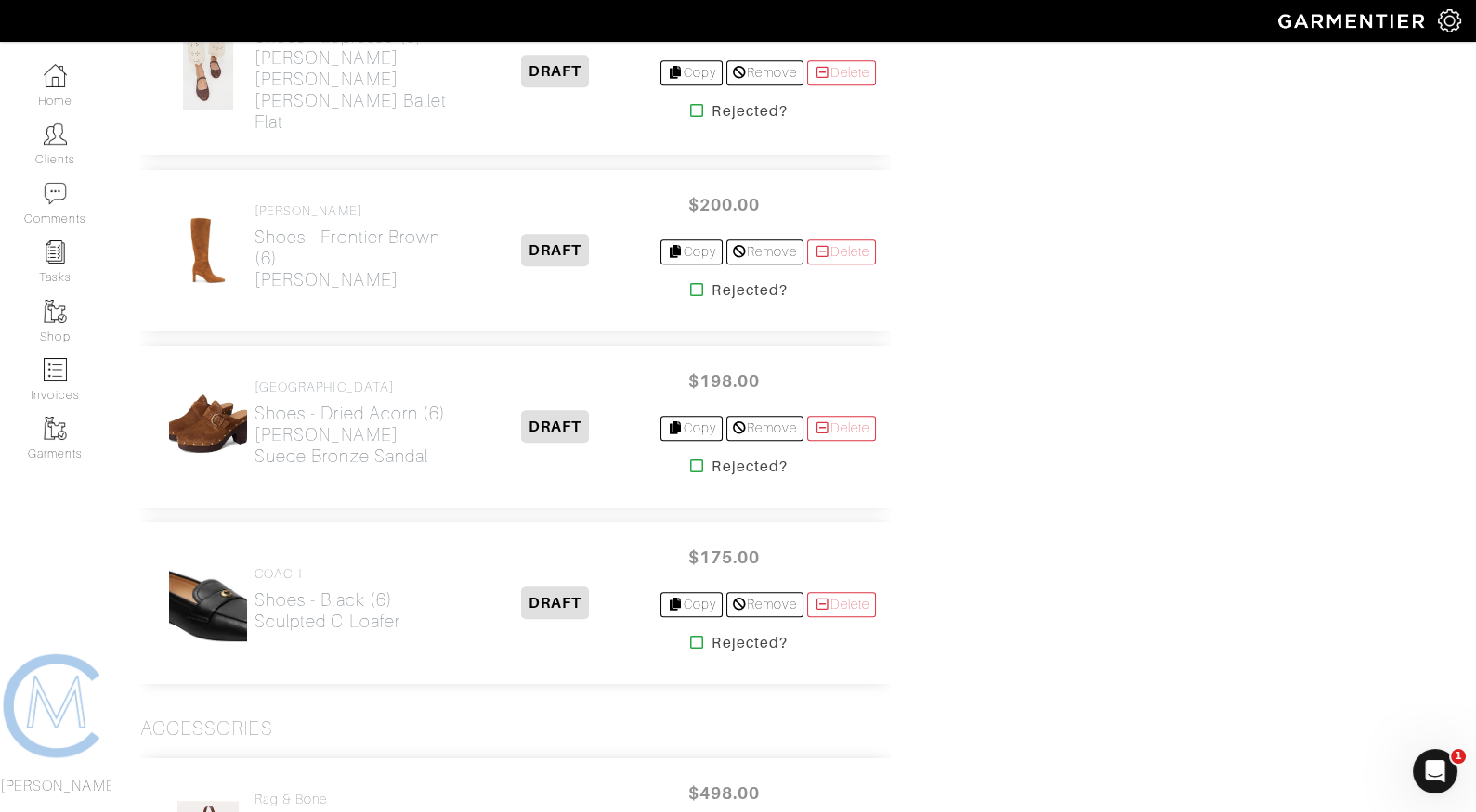
scroll to position [2161, 0]
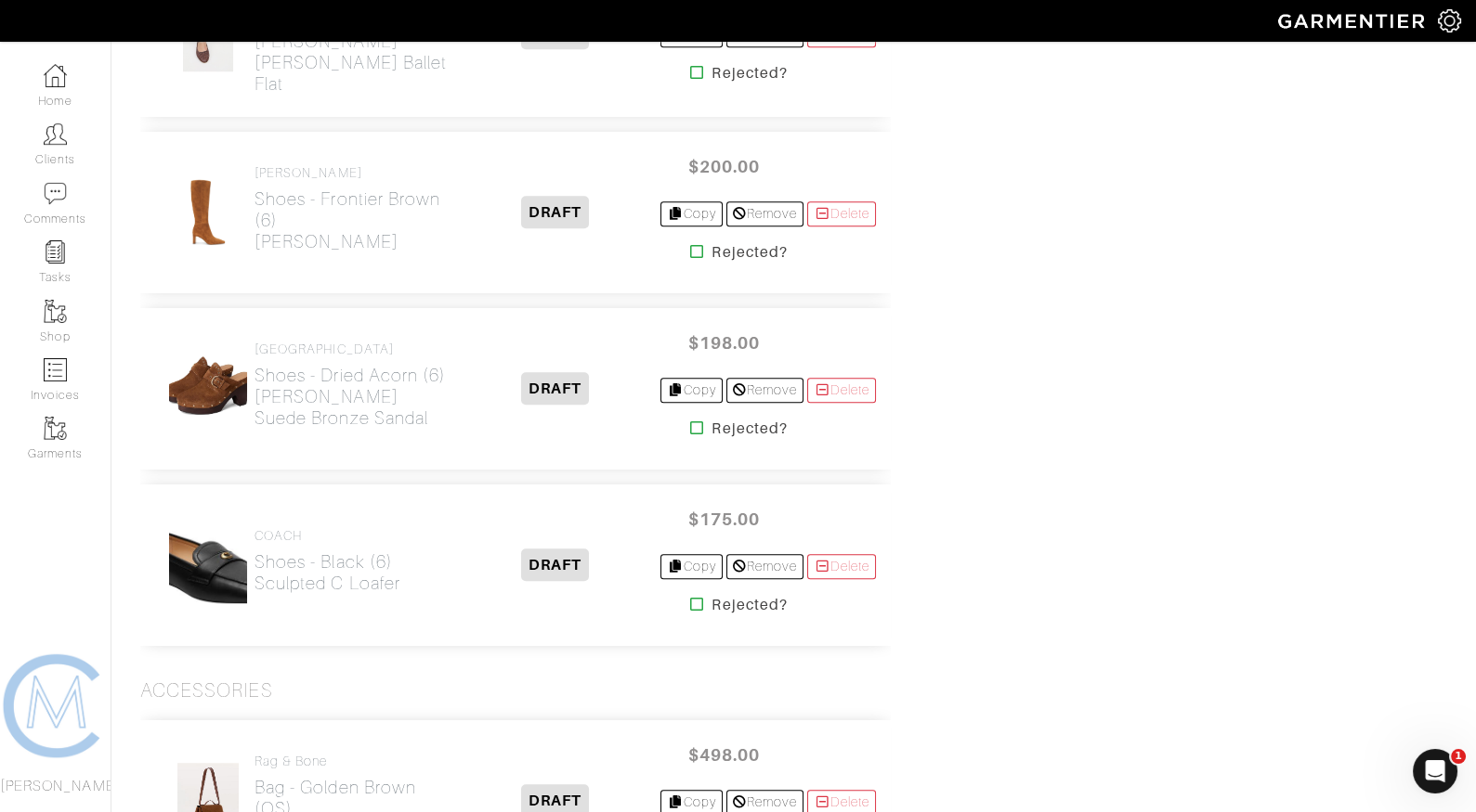
click at [690, 597] on icon at bounding box center [697, 604] width 14 height 15
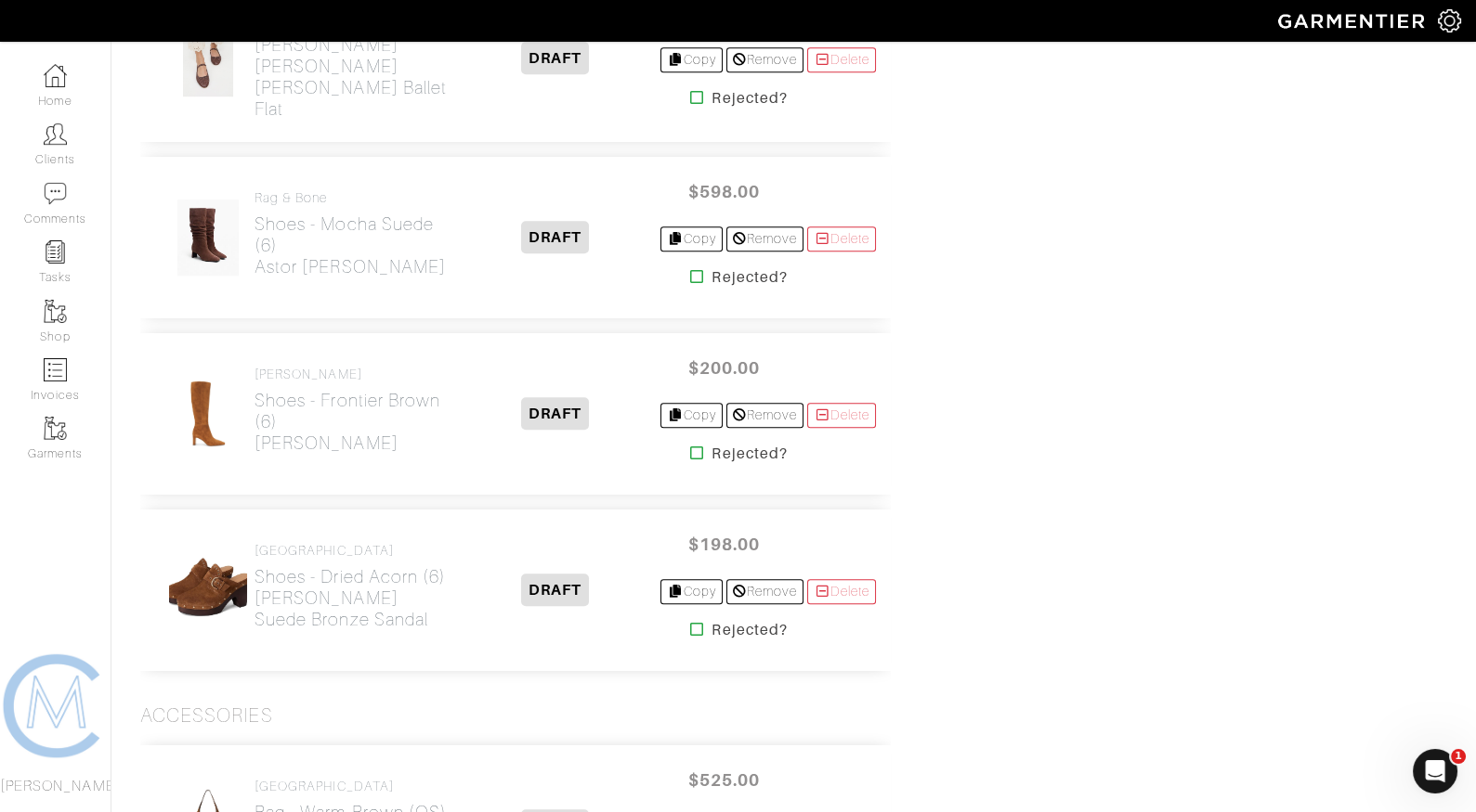
scroll to position [1957, 0]
click at [693, 271] on icon at bounding box center [697, 279] width 14 height 15
click at [690, 447] on icon at bounding box center [697, 455] width 14 height 15
click at [690, 95] on link at bounding box center [697, 100] width 14 height 22
click at [690, 624] on icon at bounding box center [697, 631] width 14 height 15
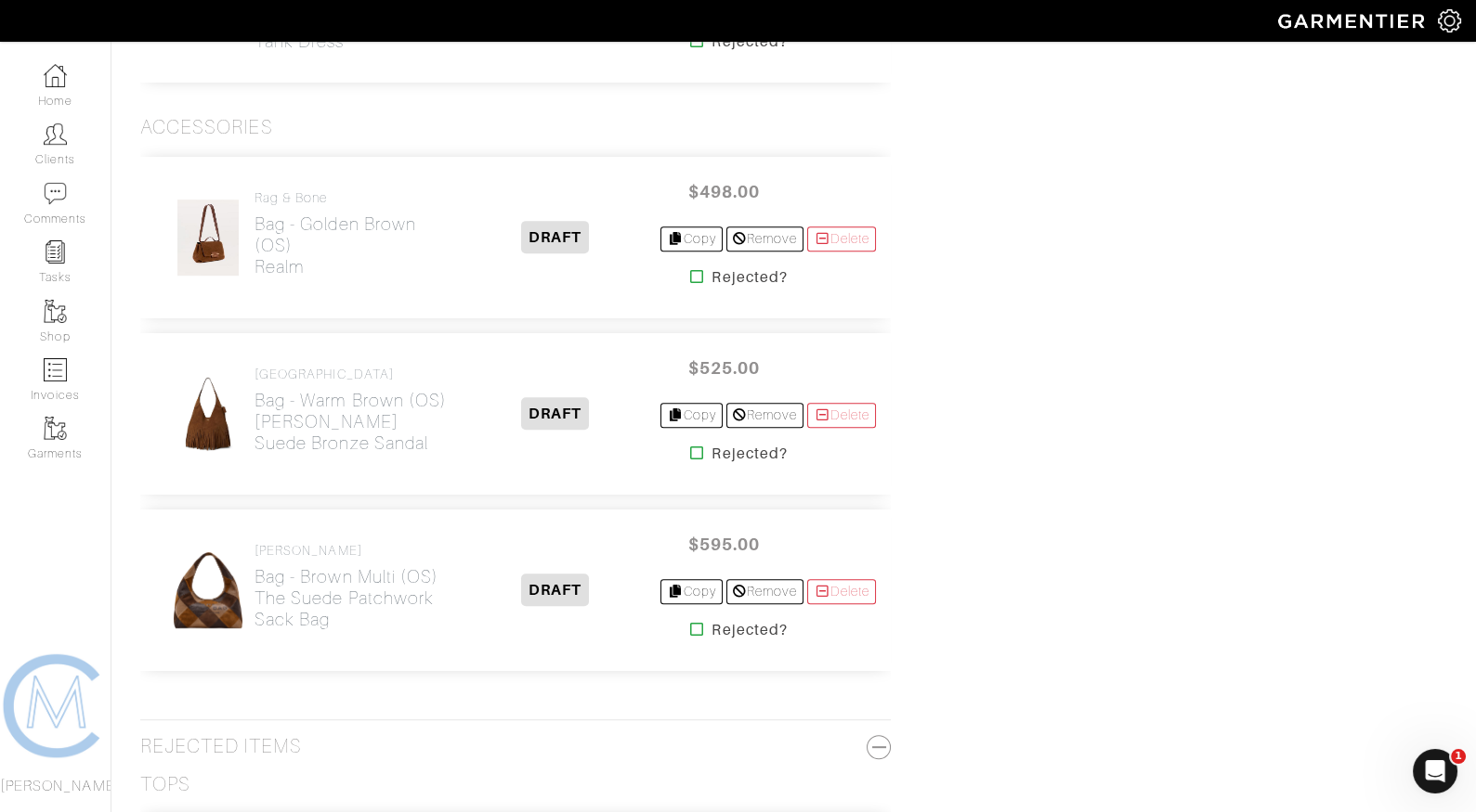
scroll to position [1798, 0]
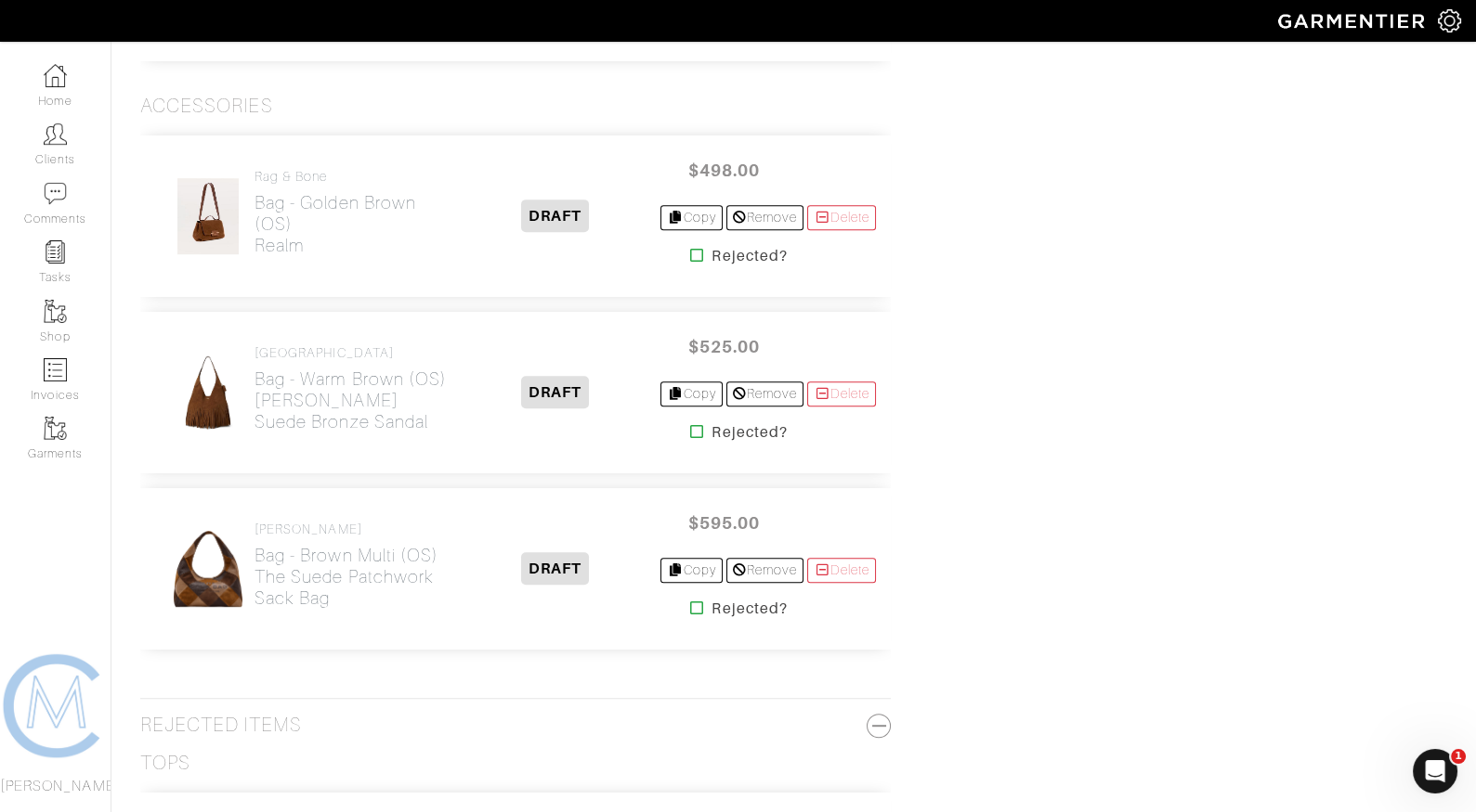
click at [690, 248] on icon at bounding box center [697, 255] width 14 height 15
click at [690, 425] on icon at bounding box center [697, 432] width 14 height 15
click at [690, 601] on icon at bounding box center [697, 608] width 14 height 15
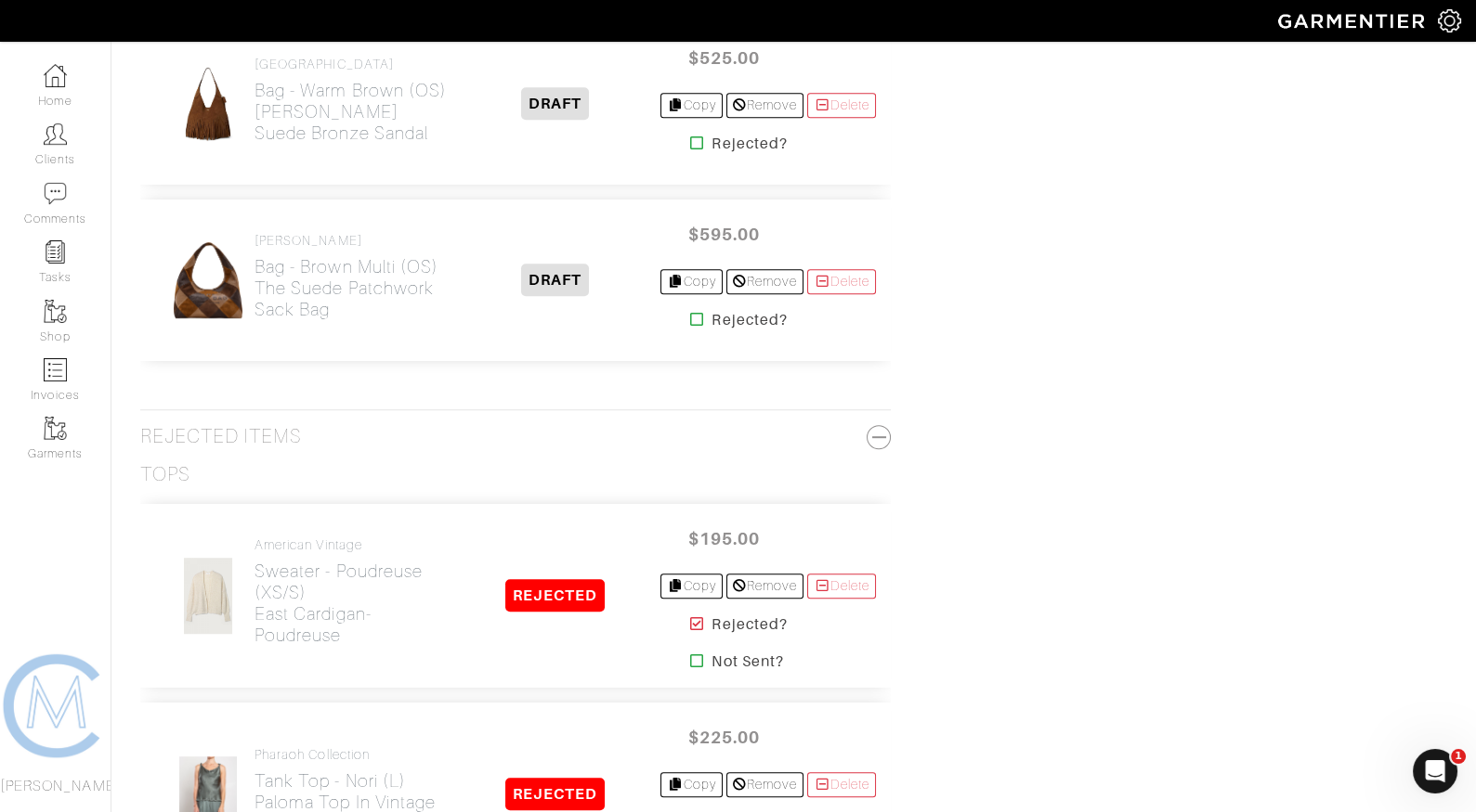
scroll to position [2093, 0]
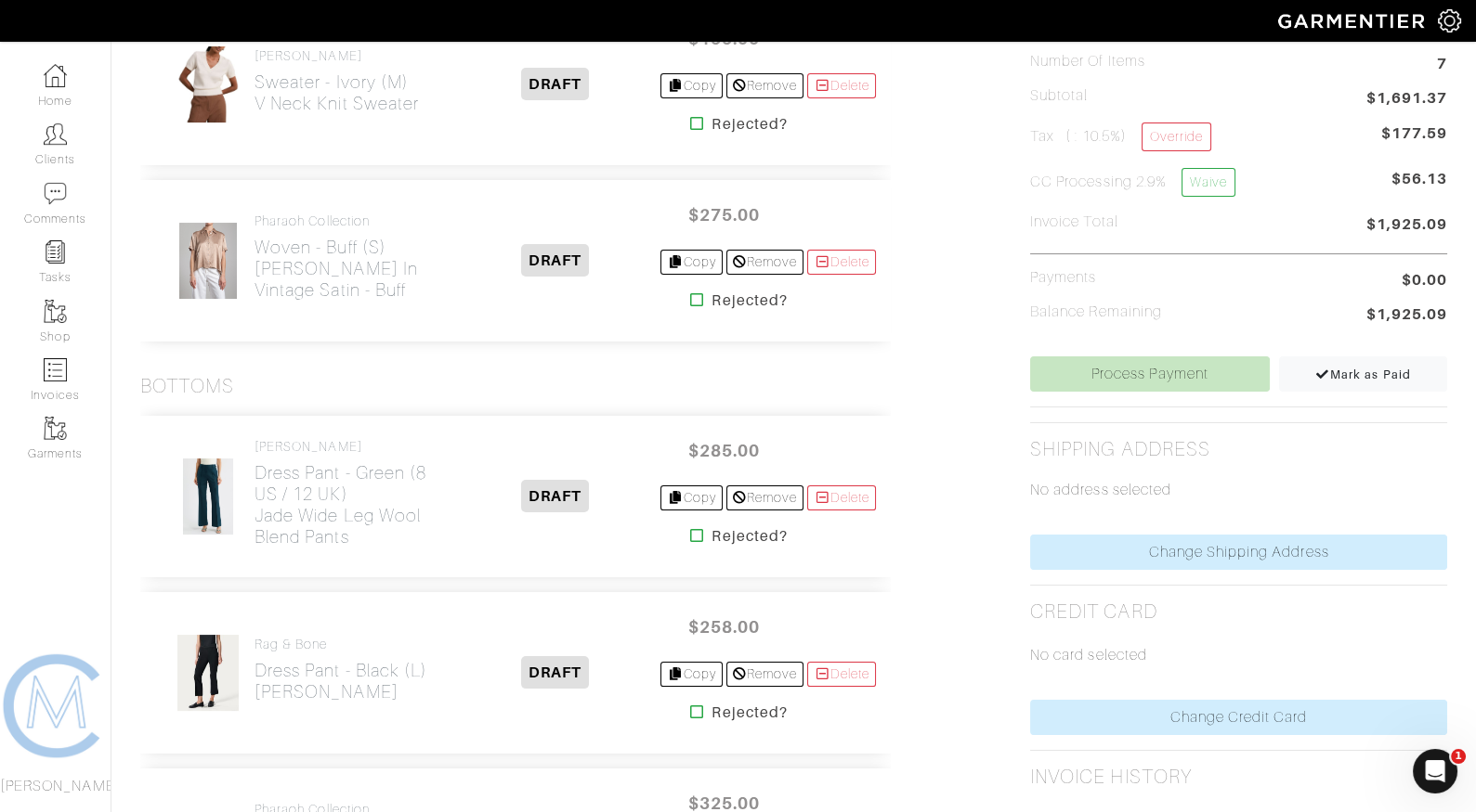
scroll to position [558, 0]
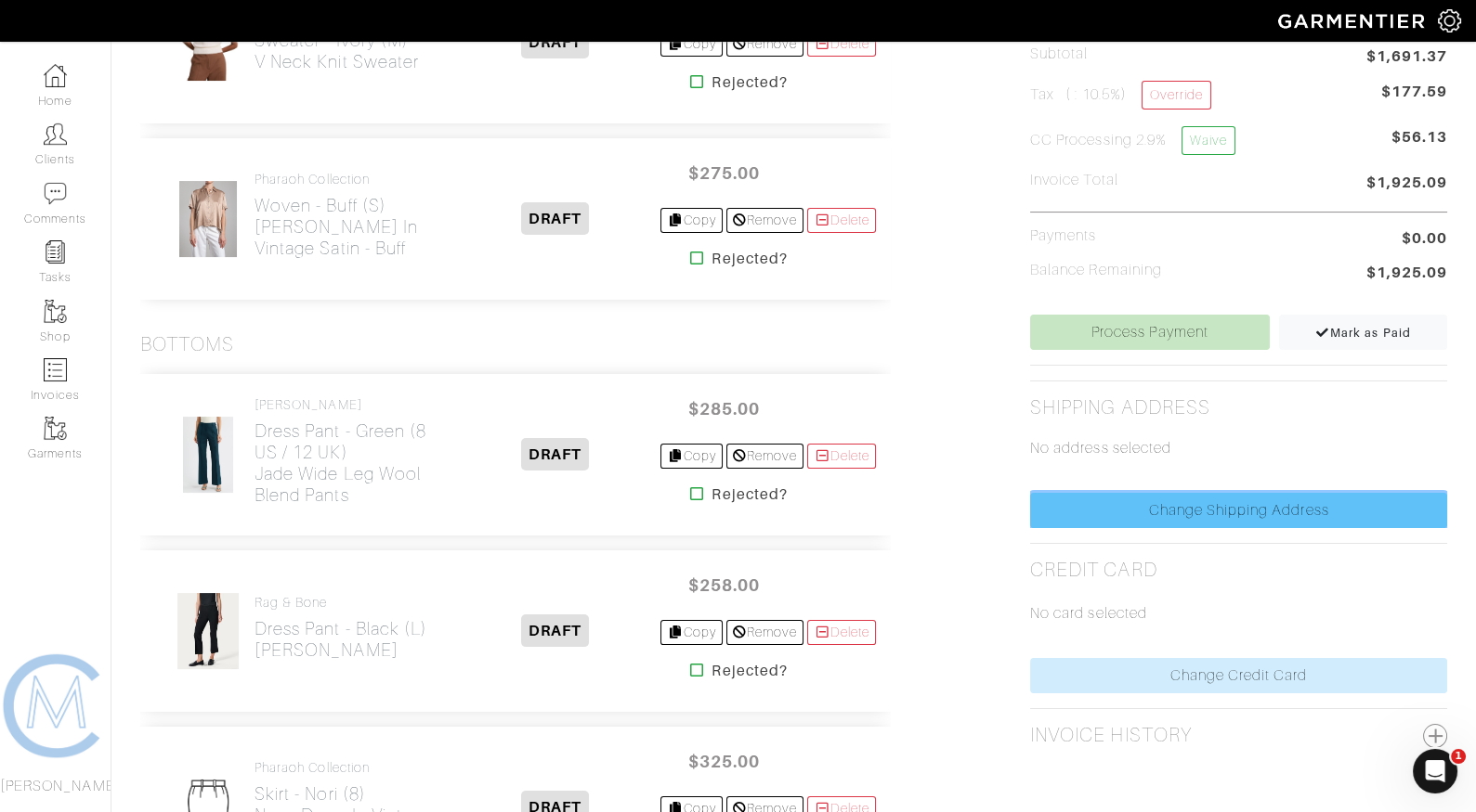
click at [1150, 505] on link "Change Shipping Address" at bounding box center [1239, 510] width 417 height 35
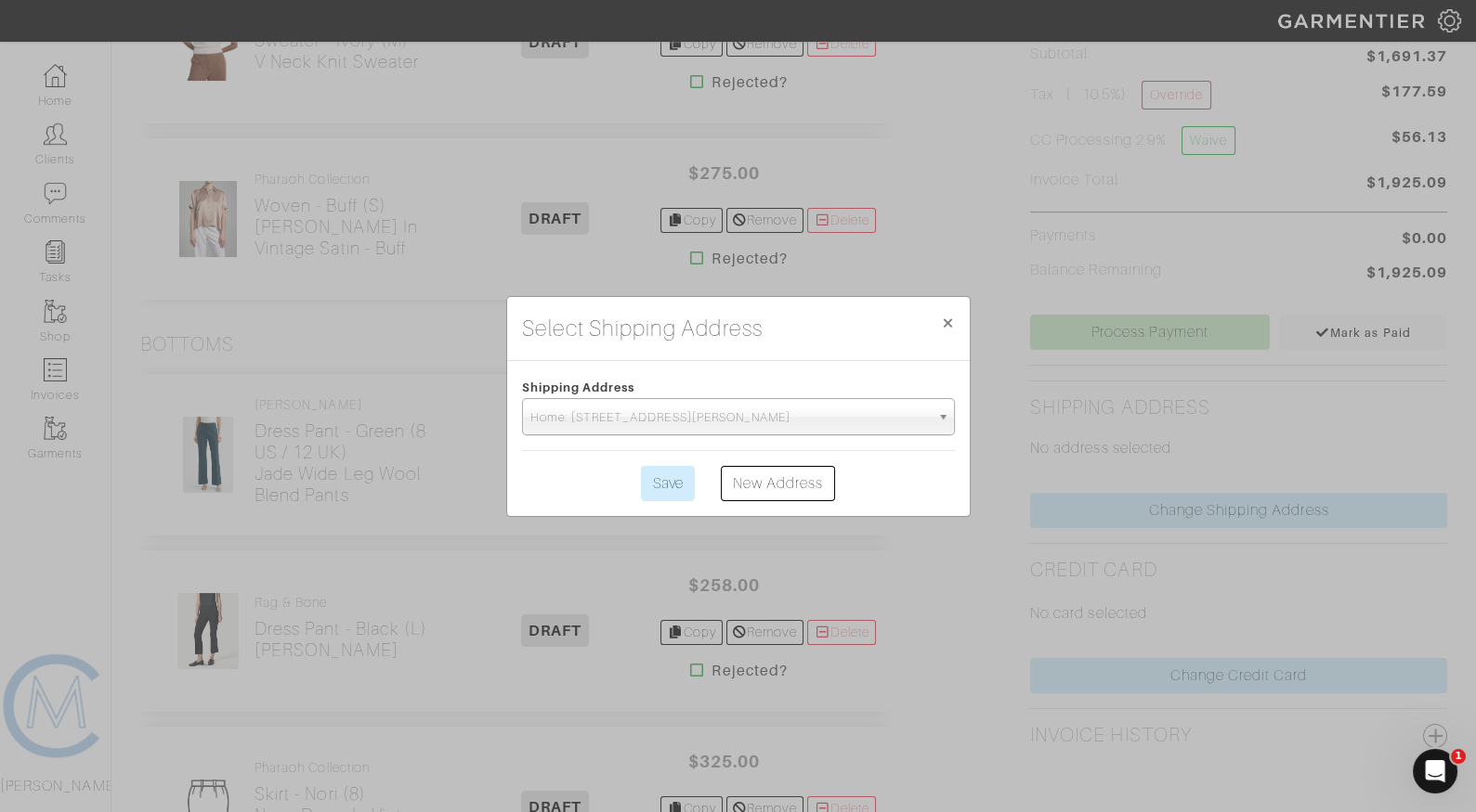
click at [750, 430] on span "Home: [STREET_ADDRESS][PERSON_NAME]" at bounding box center [729, 417] width 399 height 37
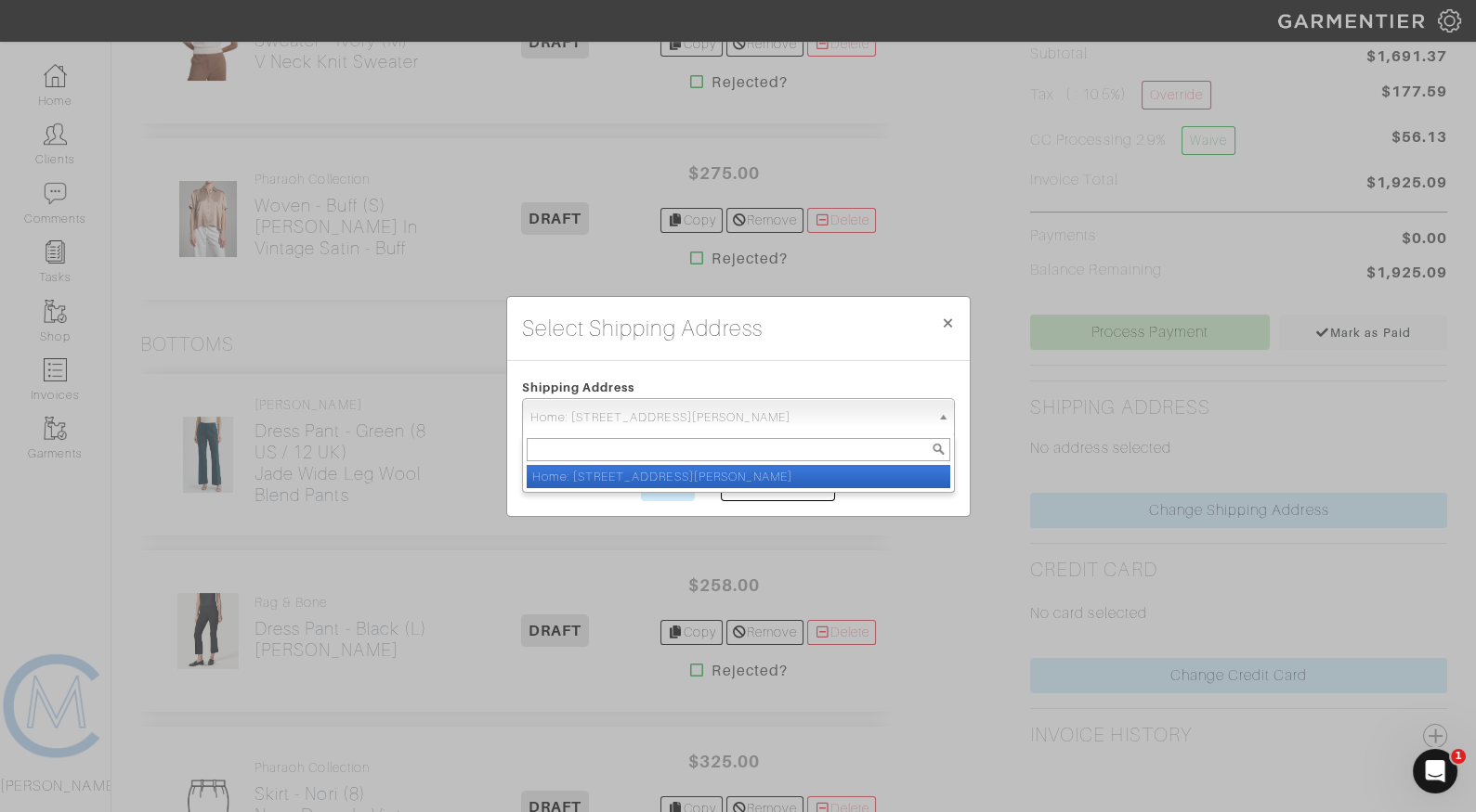
click at [688, 473] on li "Home: [STREET_ADDRESS][PERSON_NAME]" at bounding box center [738, 477] width 424 height 23
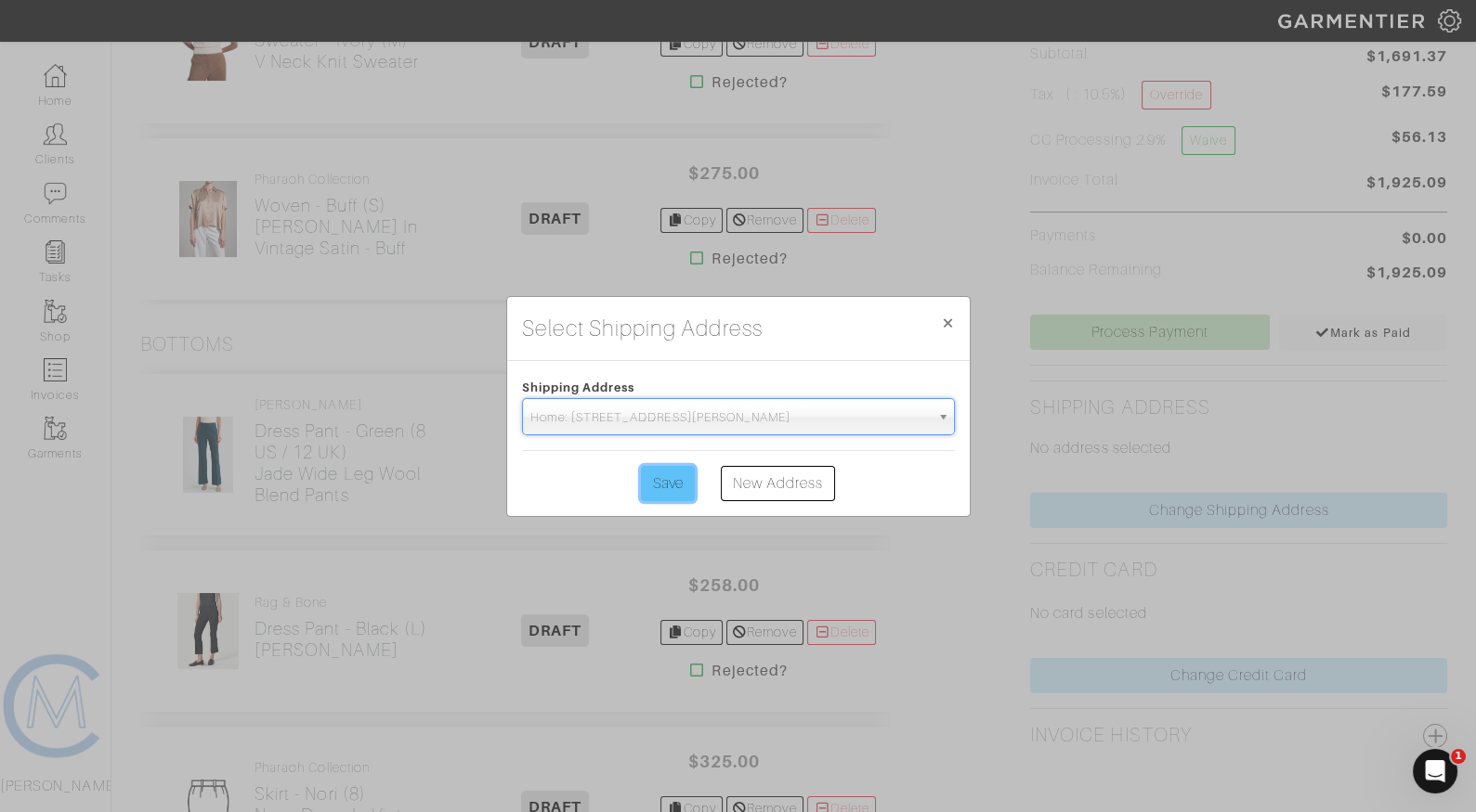
click at [676, 496] on input "Save" at bounding box center [668, 484] width 54 height 35
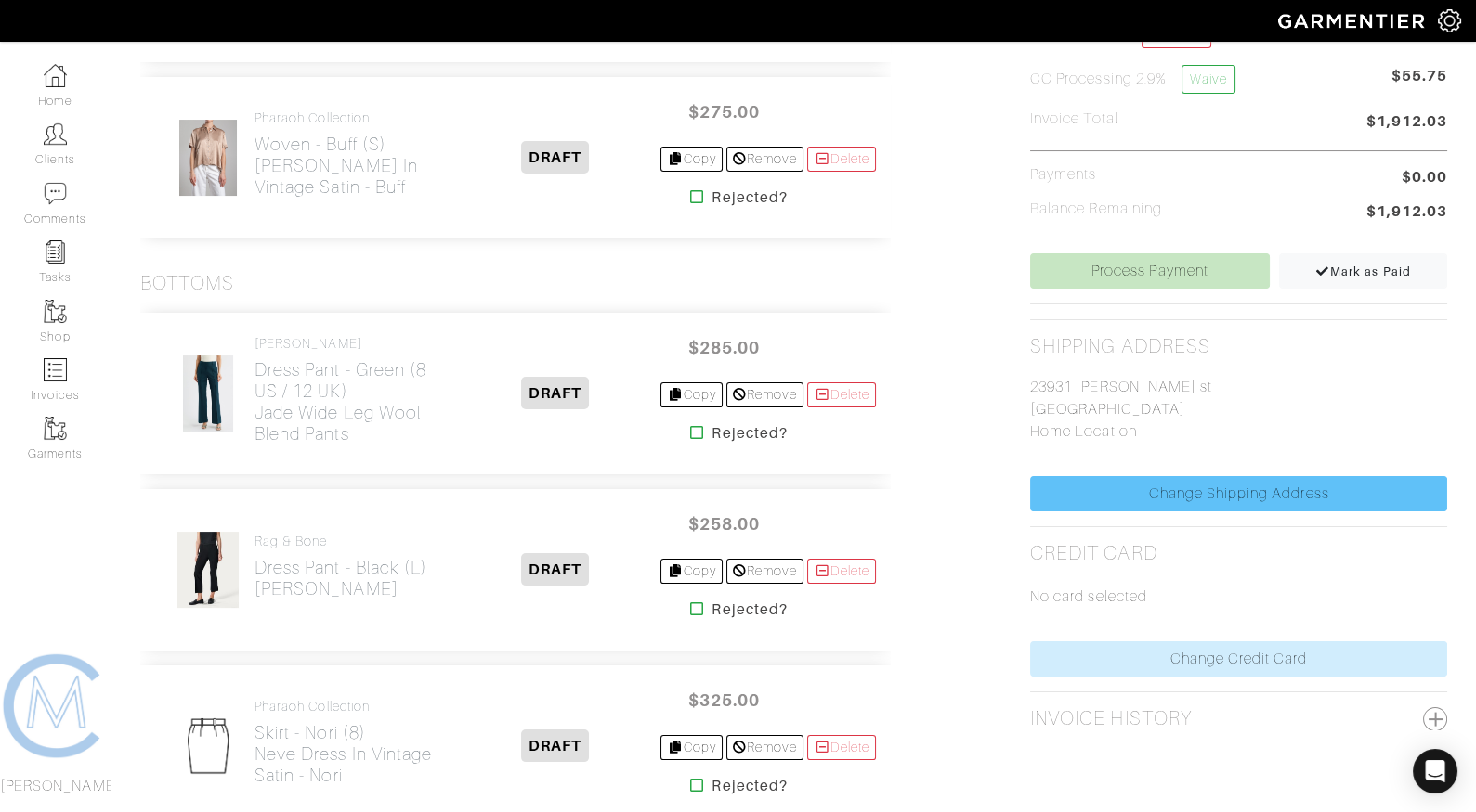
scroll to position [671, 0]
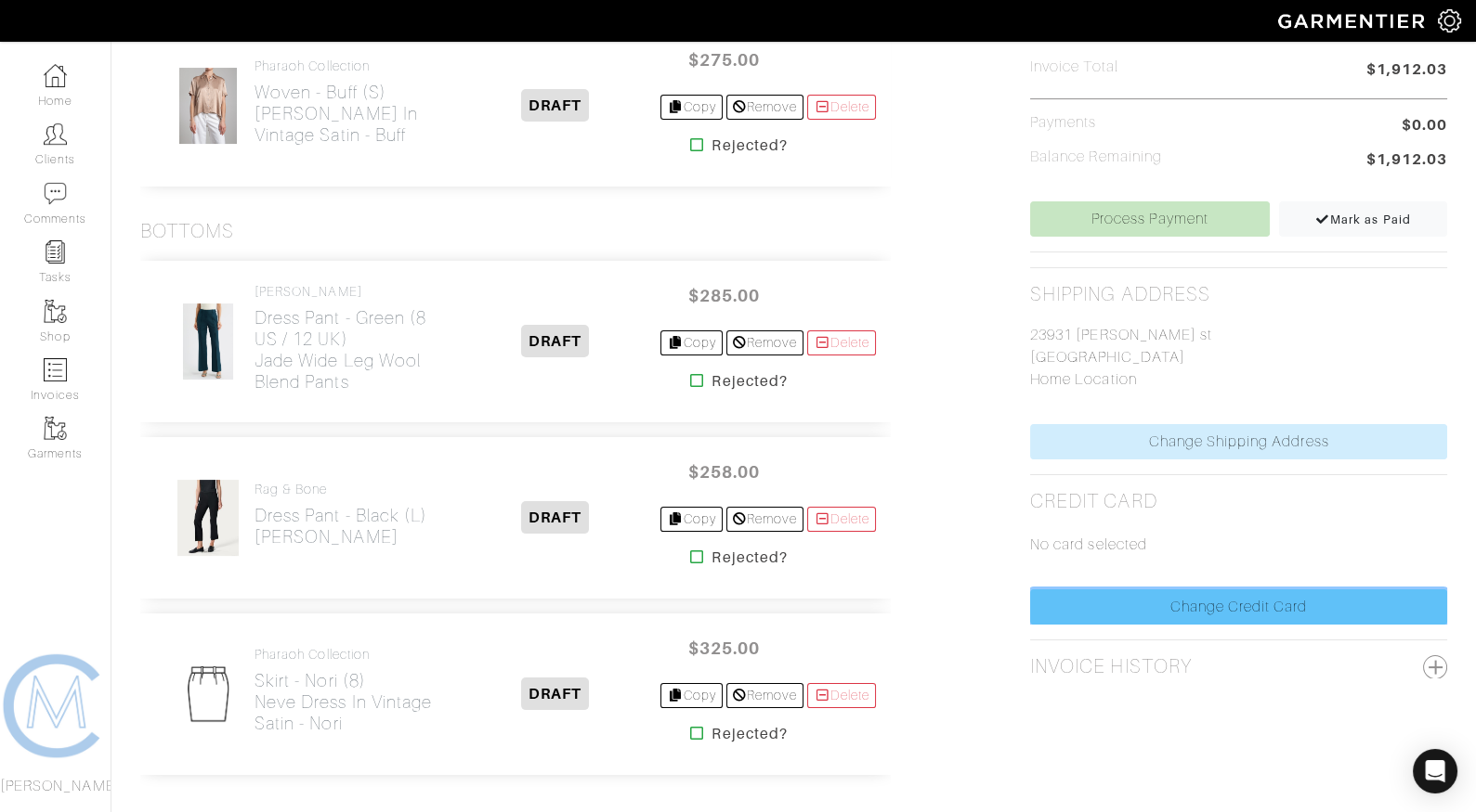
click at [1167, 602] on link "Change Credit Card" at bounding box center [1239, 606] width 417 height 35
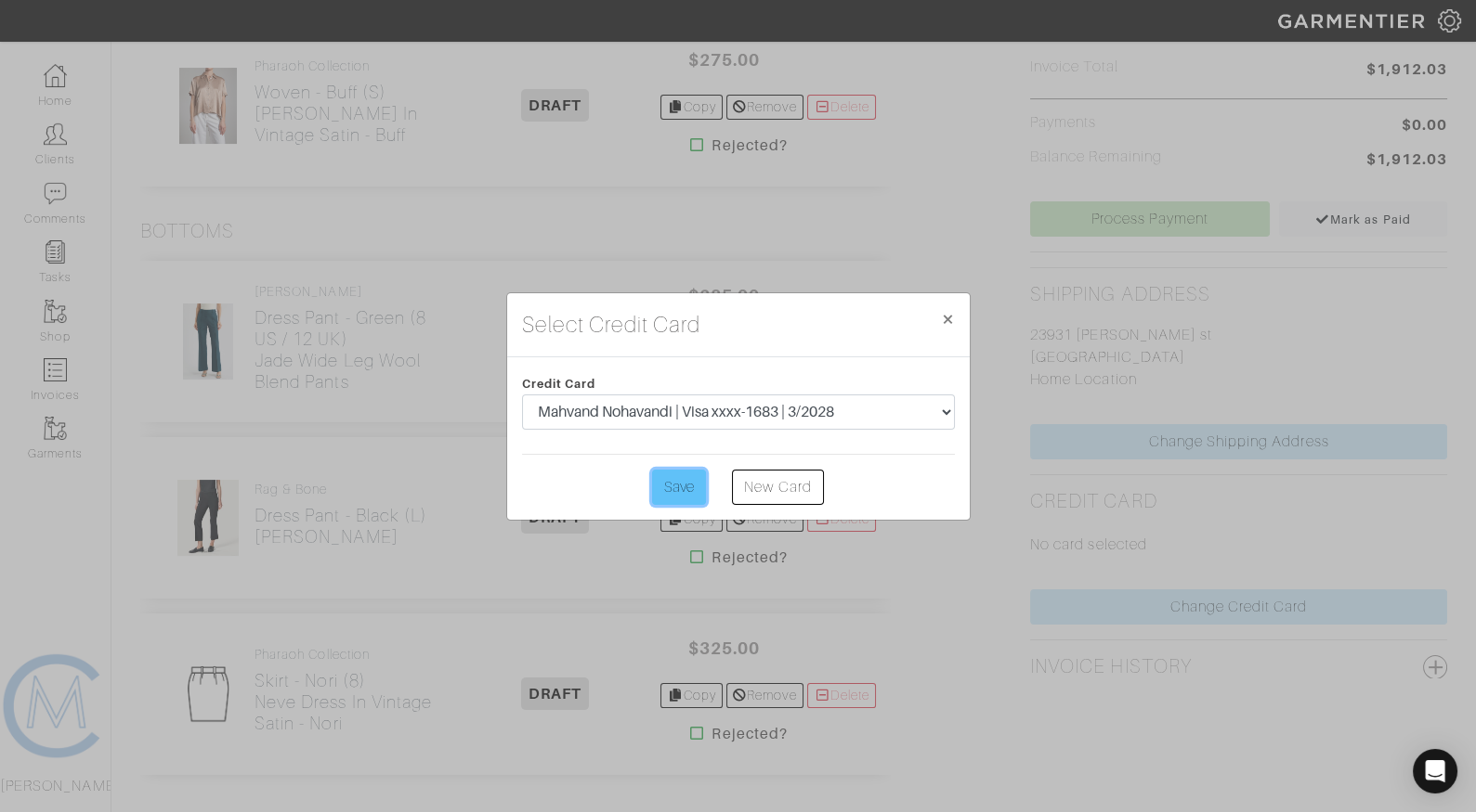
click at [666, 483] on input "Save" at bounding box center [679, 487] width 54 height 35
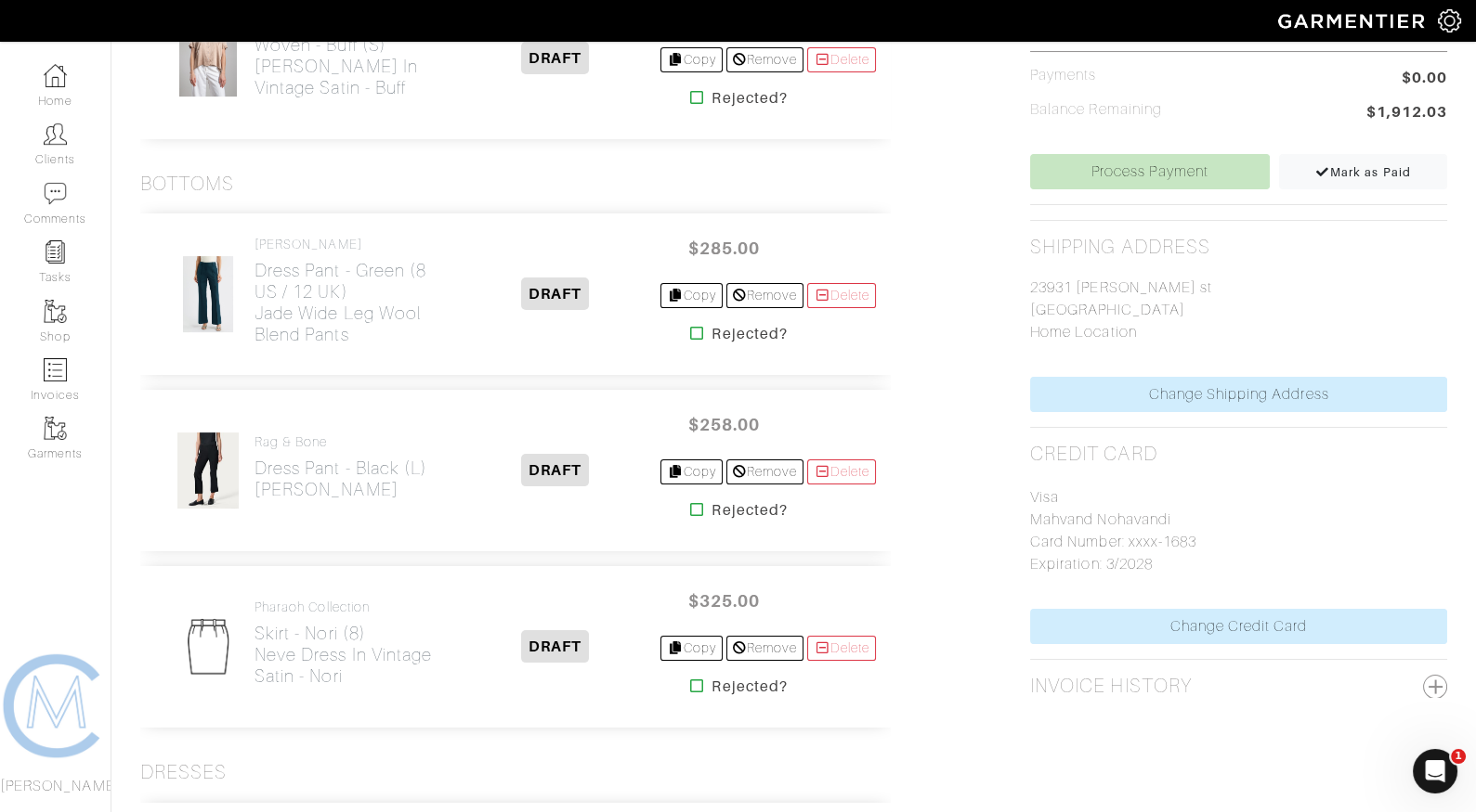
scroll to position [717, 0]
